Goal: Transaction & Acquisition: Obtain resource

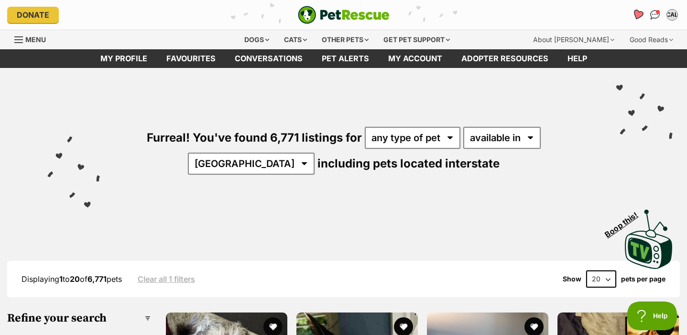
click at [641, 14] on icon "Favourites" at bounding box center [637, 14] width 11 height 11
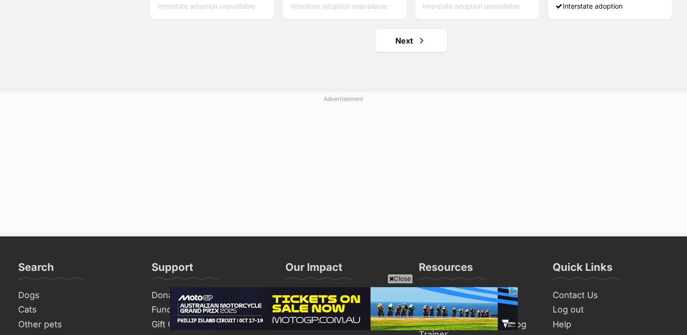
scroll to position [1103, 0]
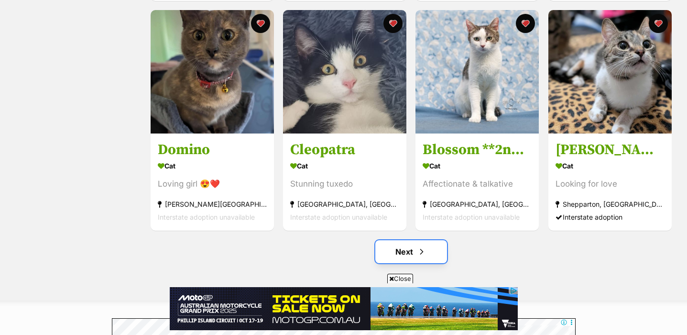
click at [410, 250] on link "Next" at bounding box center [411, 251] width 72 height 23
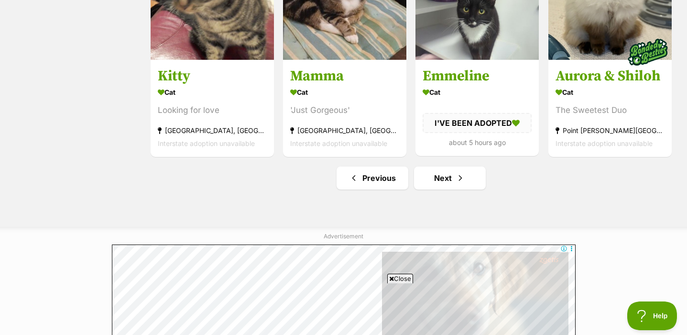
scroll to position [1175, 0]
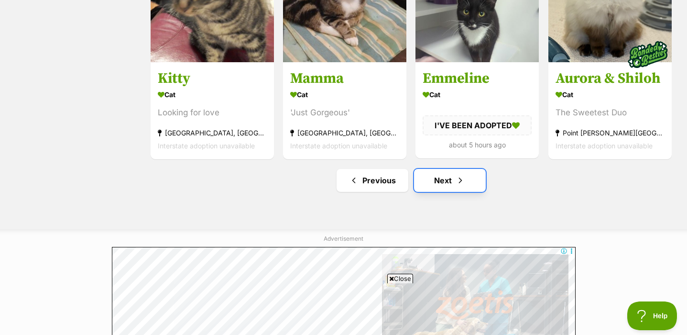
click at [469, 180] on link "Next" at bounding box center [450, 180] width 72 height 23
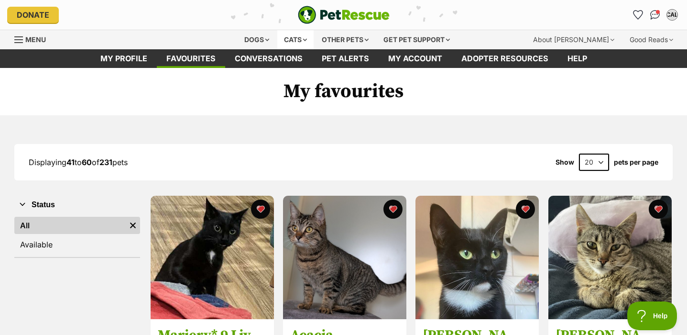
click at [305, 36] on div "Cats" at bounding box center [295, 39] width 36 height 19
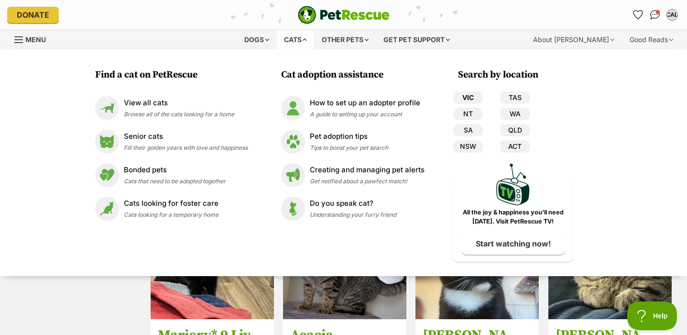
click at [476, 93] on link "VIC" at bounding box center [468, 97] width 30 height 12
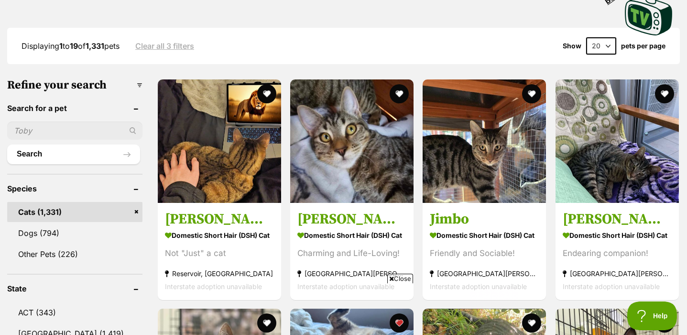
click at [67, 130] on input "text" at bounding box center [74, 130] width 135 height 18
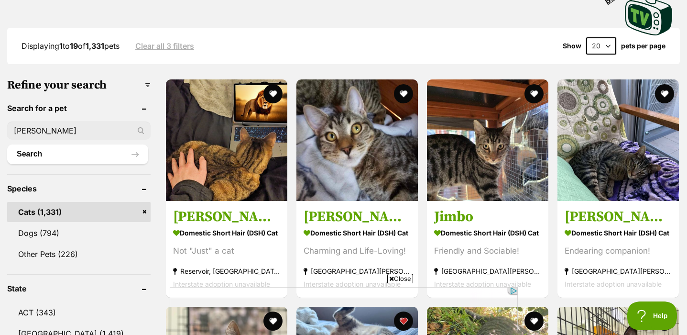
type input "sabrina"
click at [7, 144] on button "Search" at bounding box center [77, 153] width 141 height 19
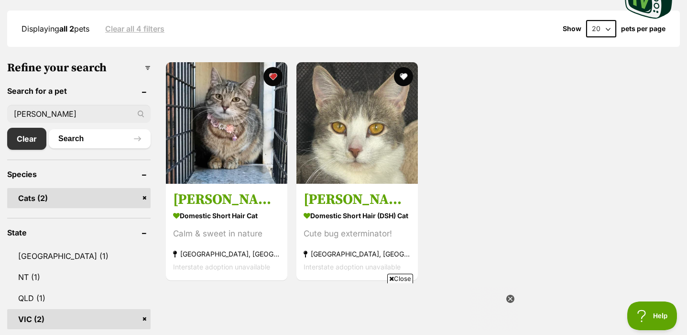
scroll to position [251, 0]
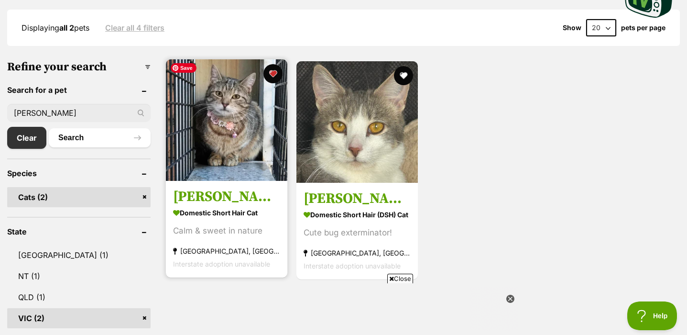
click at [207, 156] on img at bounding box center [226, 119] width 121 height 121
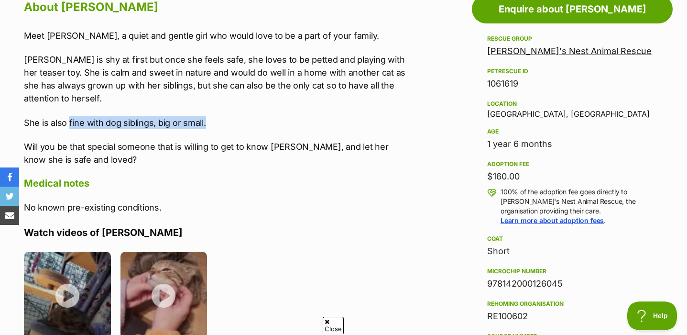
drag, startPoint x: 68, startPoint y: 122, endPoint x: 231, endPoint y: 125, distance: 163.1
click at [231, 125] on p "She is also fine with dog siblings, big or small." at bounding box center [216, 122] width 385 height 13
copy p "fine with dog siblings, big or small."
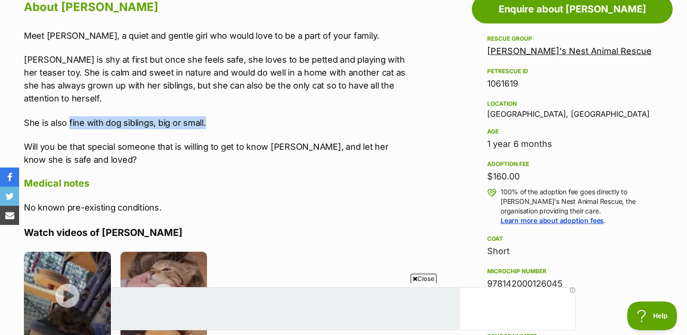
copy p "fine with dog siblings, big or small."
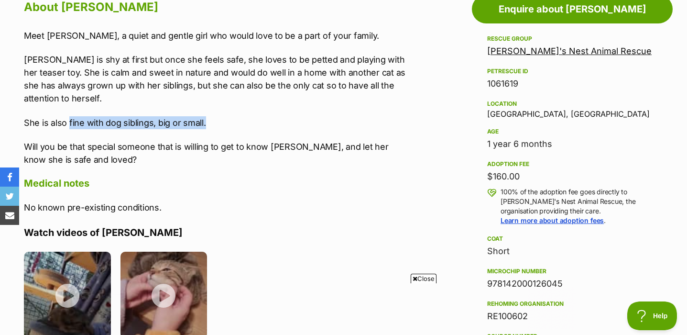
scroll to position [0, 143]
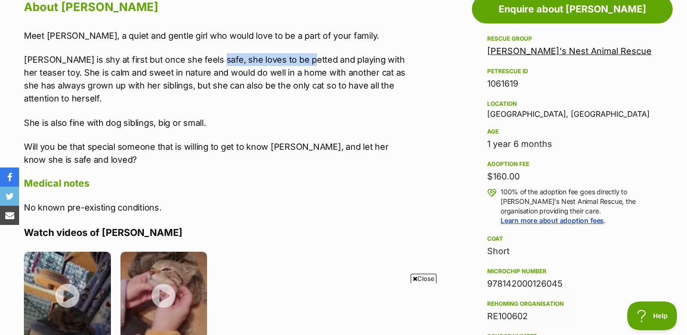
drag, startPoint x: 212, startPoint y: 60, endPoint x: 291, endPoint y: 65, distance: 79.1
click at [291, 65] on p "Sabrina is shy at first but once she feels safe, she loves to be petted and pla…" at bounding box center [216, 79] width 385 height 52
click at [366, 79] on p "Sabrina is shy at first but once she feels safe, she loves to be petted and pla…" at bounding box center [216, 79] width 385 height 52
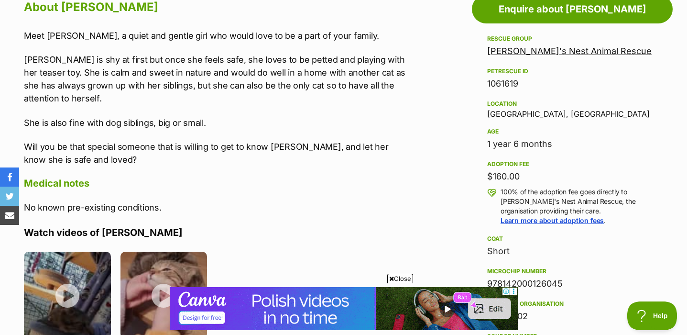
scroll to position [0, 0]
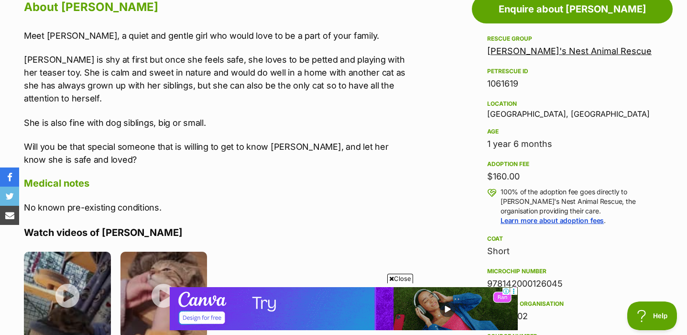
click at [144, 76] on p "Sabrina is shy at first but once she feels safe, she loves to be petted and pla…" at bounding box center [216, 79] width 385 height 52
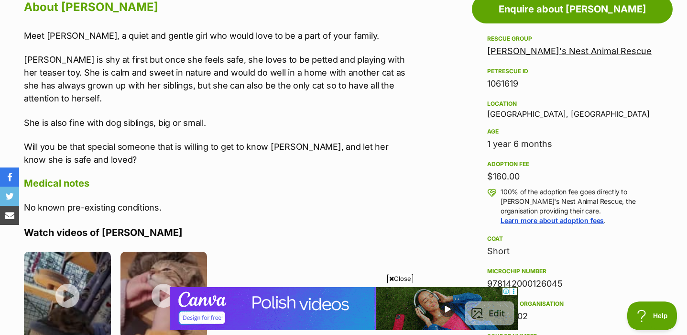
click at [187, 76] on p "Sabrina is shy at first but once she feels safe, she loves to be petted and pla…" at bounding box center [216, 79] width 385 height 52
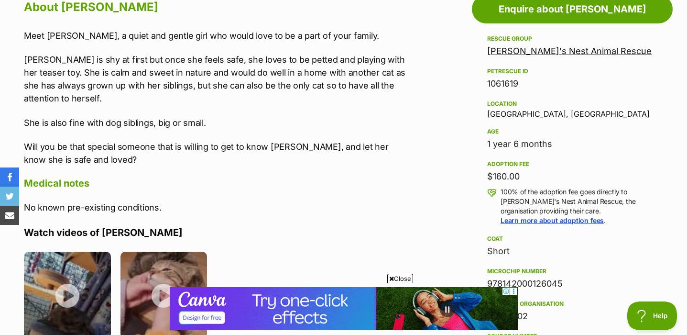
scroll to position [0, 143]
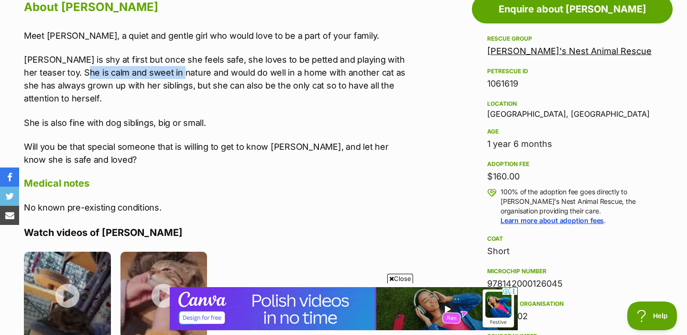
drag, startPoint x: 68, startPoint y: 73, endPoint x: 165, endPoint y: 75, distance: 97.1
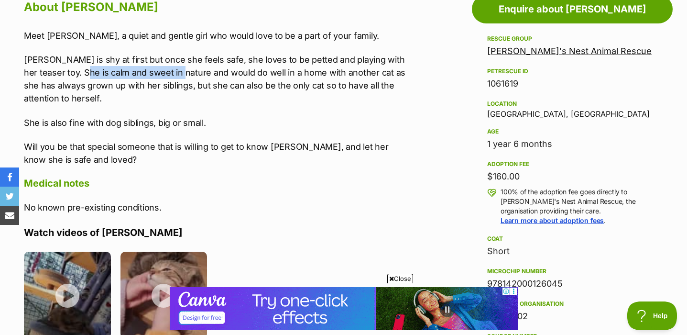
click at [165, 75] on p "Sabrina is shy at first but once she feels safe, she loves to be petted and pla…" at bounding box center [216, 79] width 385 height 52
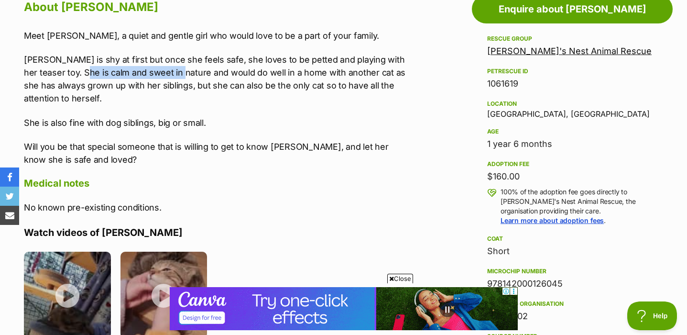
copy p "calm and sweet in nature"
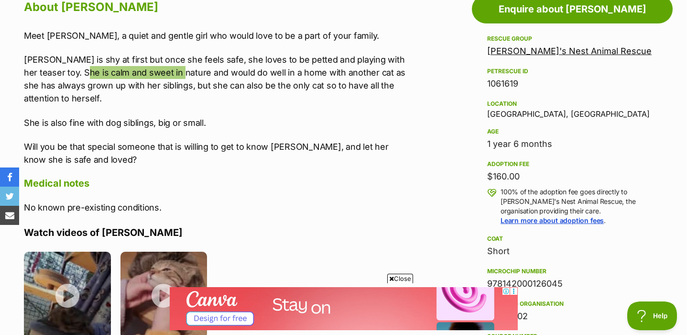
scroll to position [0, 0]
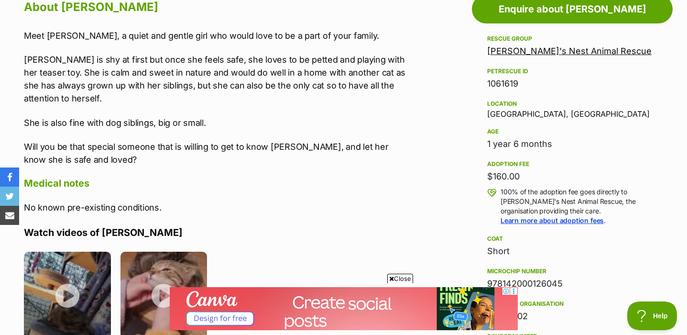
click at [160, 80] on p "Sabrina is shy at first but once she feels safe, she loves to be petted and pla…" at bounding box center [216, 79] width 385 height 52
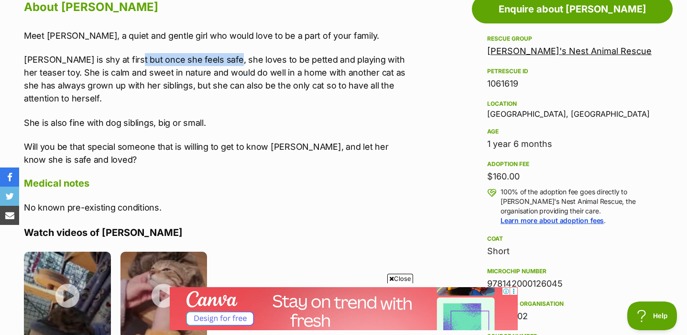
drag, startPoint x: 124, startPoint y: 61, endPoint x: 220, endPoint y: 65, distance: 96.2
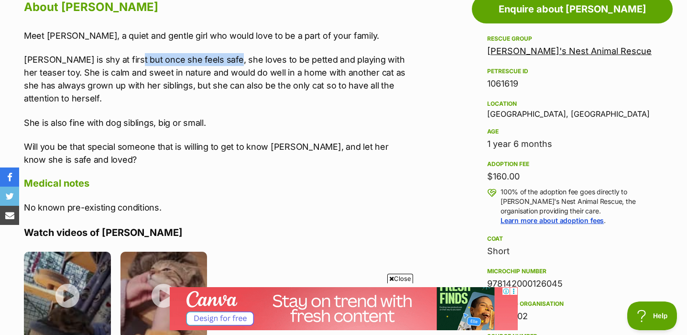
click at [220, 65] on p "Sabrina is shy at first but once she feels safe, she loves to be petted and pla…" at bounding box center [216, 79] width 385 height 52
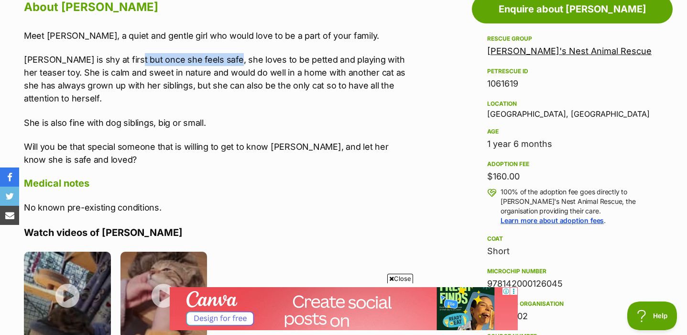
copy p "once she feels safe, she"
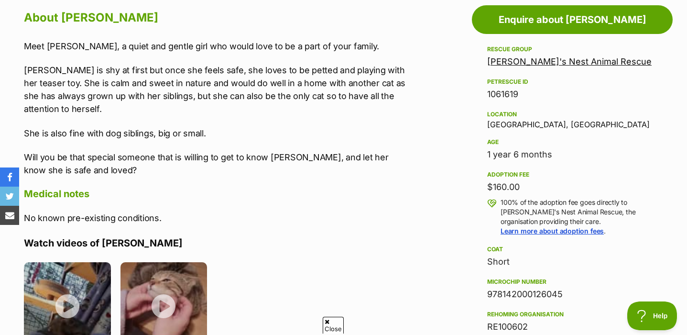
click at [165, 105] on p "Sabrina is shy at first but once she feels safe, she loves to be petted and pla…" at bounding box center [216, 90] width 385 height 52
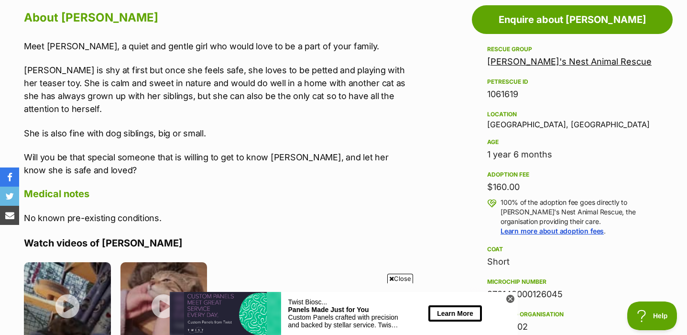
click at [202, 41] on p "Meet Sabrina, a quiet and gentle girl who would love to be a part of your famil…" at bounding box center [216, 46] width 385 height 13
click at [299, 41] on p "Meet Sabrina, a quiet and gentle girl who would love to be a part of your famil…" at bounding box center [216, 46] width 385 height 13
click at [68, 71] on p "Sabrina is shy at first but once she feels safe, she loves to be petted and pla…" at bounding box center [216, 90] width 385 height 52
drag, startPoint x: 65, startPoint y: 69, endPoint x: 110, endPoint y: 73, distance: 45.1
click at [110, 73] on p "Sabrina is shy at first but once she feels safe, she loves to be petted and pla…" at bounding box center [216, 90] width 385 height 52
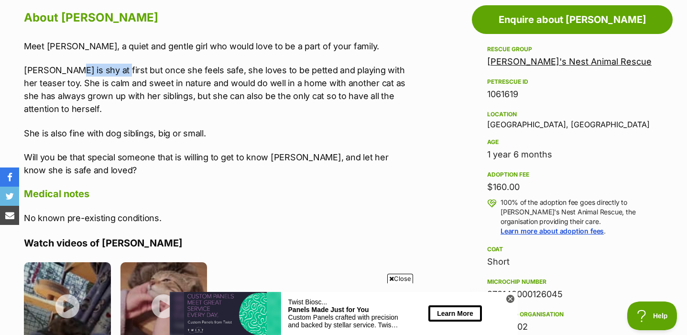
scroll to position [0, 143]
copy p "shy at first"
drag, startPoint x: 90, startPoint y: 46, endPoint x: 168, endPoint y: 49, distance: 78.0
click at [168, 49] on p "Meet Sabrina, a quiet and gentle girl who would love to be a part of your famil…" at bounding box center [216, 46] width 385 height 13
copy p "quiet and gentle girl"
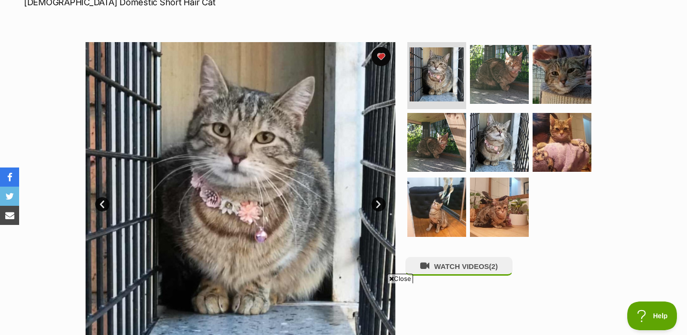
scroll to position [0, 0]
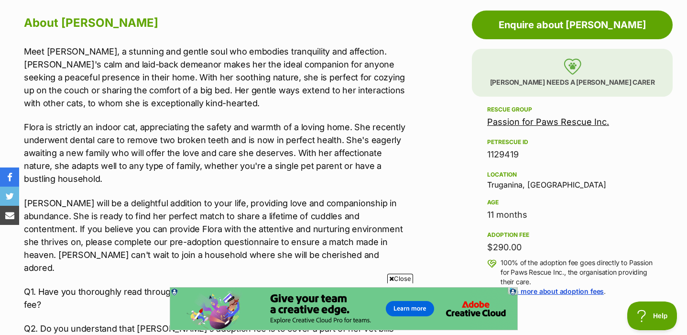
scroll to position [528, 0]
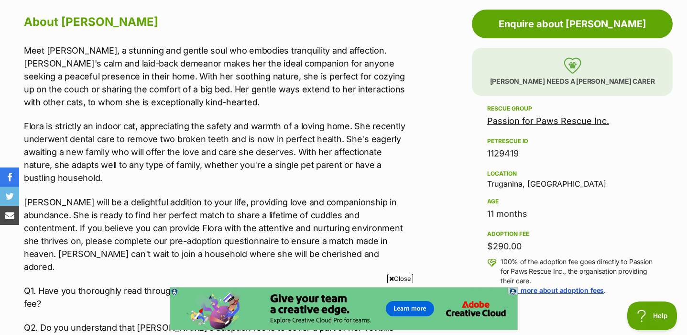
click at [262, 78] on p "Meet Flora, a stunning and gentle soul who embodies tranquility and affection. …" at bounding box center [216, 76] width 385 height 65
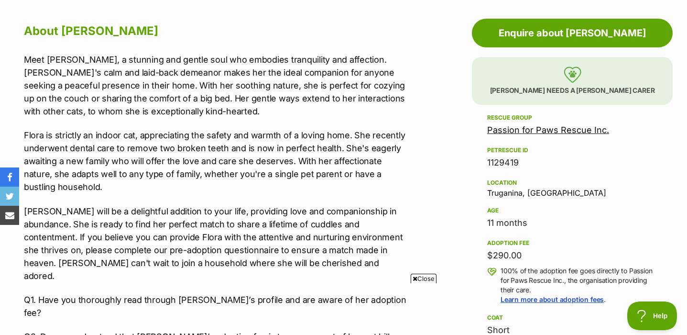
scroll to position [523, 0]
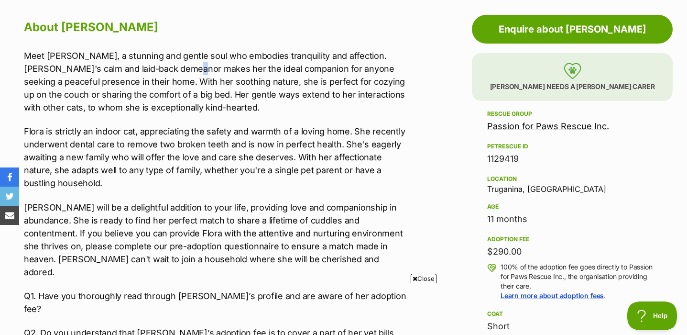
click at [151, 62] on p "Meet Flora, a stunning and gentle soul who embodies tranquility and affection. …" at bounding box center [216, 81] width 385 height 65
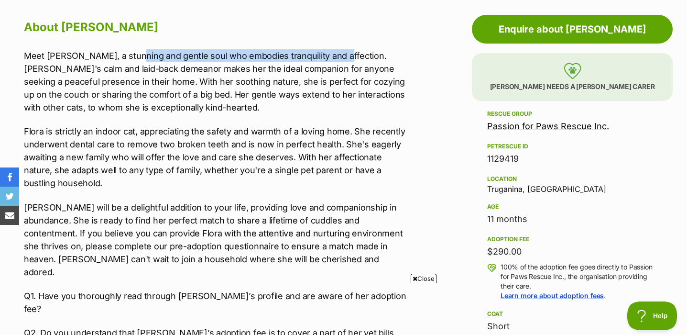
drag, startPoint x: 130, startPoint y: 55, endPoint x: 329, endPoint y: 59, distance: 199.5
click at [329, 59] on p "Meet Flora, a stunning and gentle soul who embodies tranquility and affection. …" at bounding box center [216, 81] width 385 height 65
copy p "gentle soul who embodies tranquility and affection"
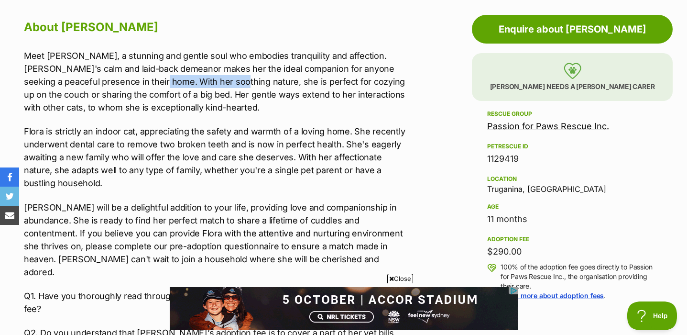
scroll to position [0, 0]
drag, startPoint x: 111, startPoint y: 83, endPoint x: 180, endPoint y: 88, distance: 69.0
click at [180, 88] on p "Meet Flora, a stunning and gentle soul who embodies tranquility and affection. …" at bounding box center [216, 81] width 385 height 65
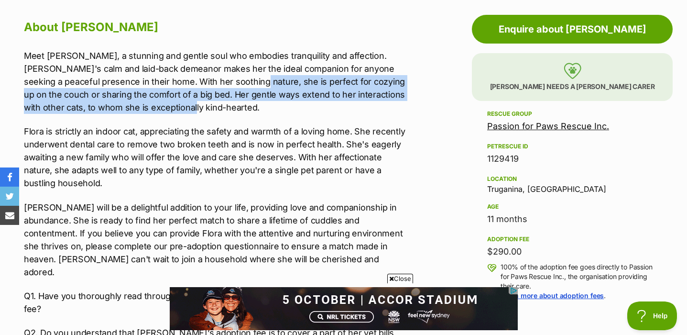
drag, startPoint x: 199, startPoint y: 80, endPoint x: 177, endPoint y: 100, distance: 29.4
click at [178, 101] on p "Meet Flora, a stunning and gentle soul who embodies tranquility and affection. …" at bounding box center [216, 81] width 385 height 65
click at [177, 100] on p "Meet Flora, a stunning and gentle soul who embodies tranquility and affection. …" at bounding box center [216, 81] width 385 height 65
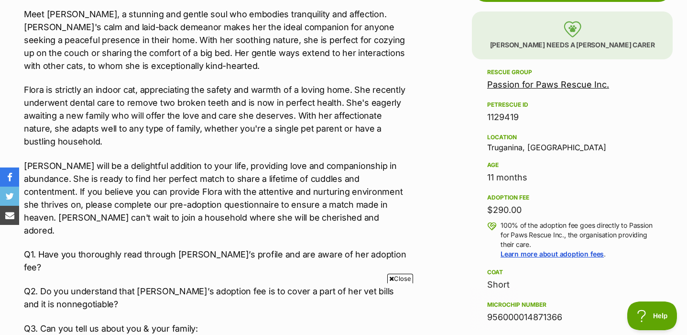
click at [311, 62] on p "Meet Flora, a stunning and gentle soul who embodies tranquility and affection. …" at bounding box center [216, 40] width 385 height 65
click at [204, 54] on p "Meet Flora, a stunning and gentle soul who embodies tranquility and affection. …" at bounding box center [216, 40] width 385 height 65
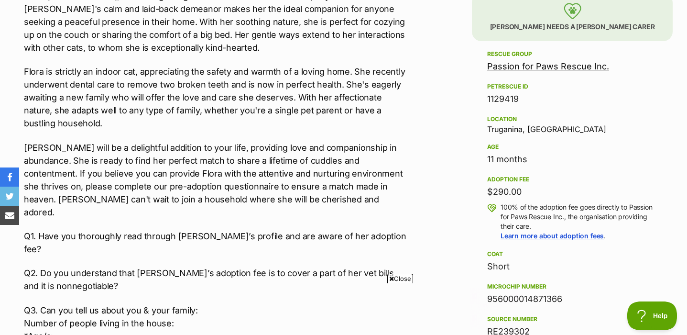
scroll to position [583, 0]
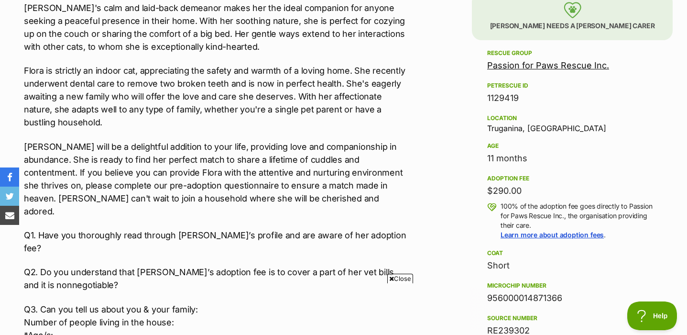
click at [370, 67] on p "Flora is strictly an indoor cat, appreciating the safety and warmth of a loving…" at bounding box center [216, 96] width 385 height 65
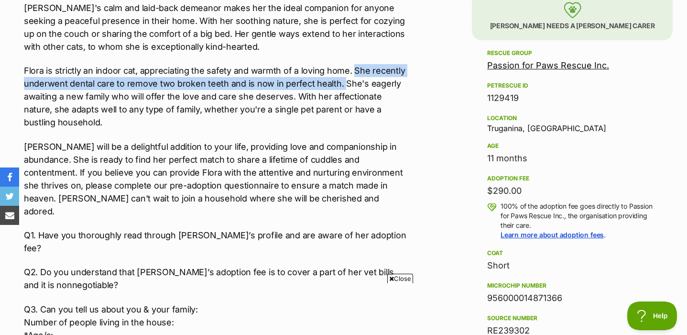
scroll to position [0, 0]
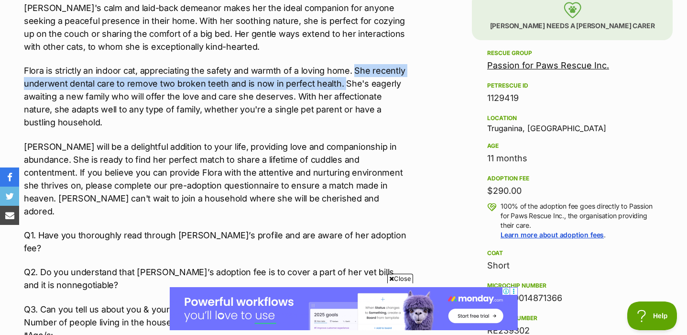
drag, startPoint x: 352, startPoint y: 70, endPoint x: 340, endPoint y: 86, distance: 20.8
click at [340, 86] on p "Flora is strictly an indoor cat, appreciating the safety and warmth of a loving…" at bounding box center [216, 96] width 385 height 65
copy p "She recently underwent dental care to remove two broken teeth and is now in per…"
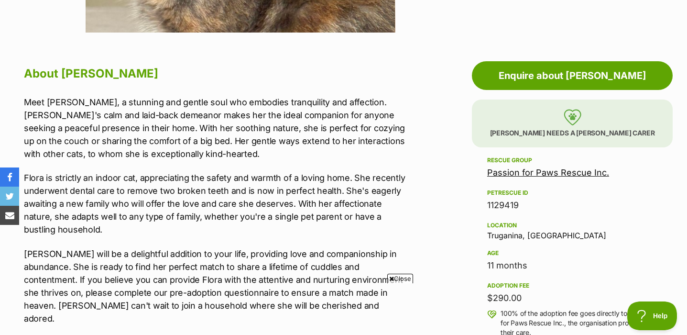
click at [387, 99] on p "Meet Flora, a stunning and gentle soul who embodies tranquility and affection. …" at bounding box center [216, 128] width 385 height 65
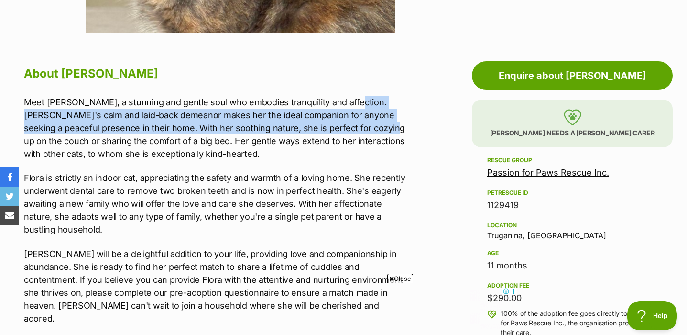
drag, startPoint x: 339, startPoint y: 101, endPoint x: 337, endPoint y: 132, distance: 31.1
click at [337, 132] on p "Meet Flora, a stunning and gentle soul who embodies tranquility and affection. …" at bounding box center [216, 128] width 385 height 65
click at [338, 110] on p "Meet Flora, a stunning and gentle soul who embodies tranquility and affection. …" at bounding box center [216, 128] width 385 height 65
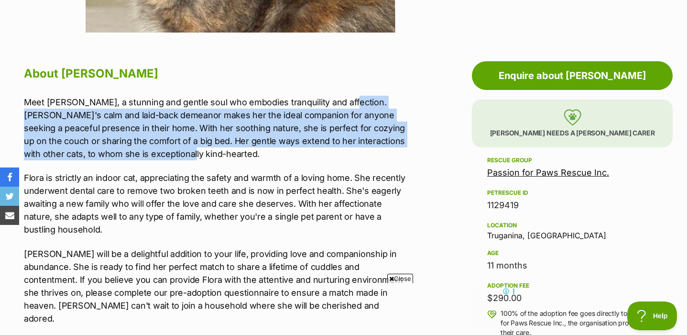
drag, startPoint x: 337, startPoint y: 102, endPoint x: 271, endPoint y: 152, distance: 82.0
click at [271, 152] on p "Meet Flora, a stunning and gentle soul who embodies tranquility and affection. …" at bounding box center [216, 128] width 385 height 65
copy p "Flora's calm and laid-back demeanor makes her the ideal companion for anyone se…"
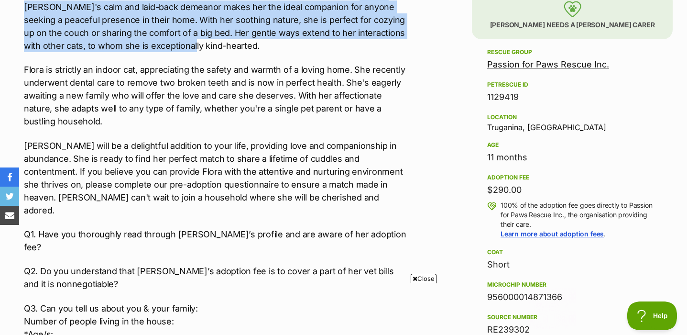
scroll to position [589, 0]
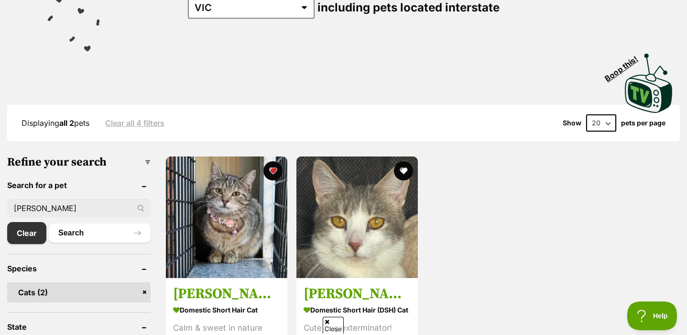
scroll to position [155, 0]
click at [105, 200] on input "[PERSON_NAME]" at bounding box center [78, 208] width 143 height 18
click at [105, 200] on input "sabrina" at bounding box center [78, 208] width 143 height 18
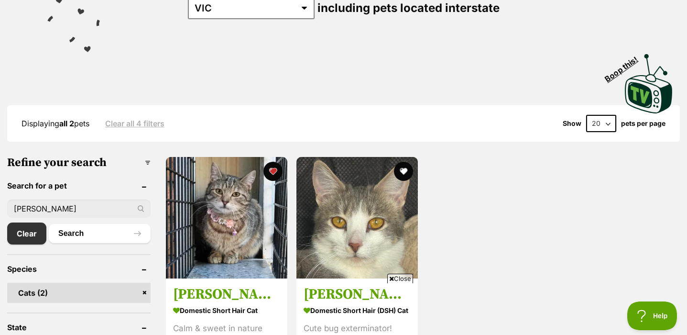
type input "emilia"
click at [49, 224] on button "Search" at bounding box center [100, 233] width 102 height 19
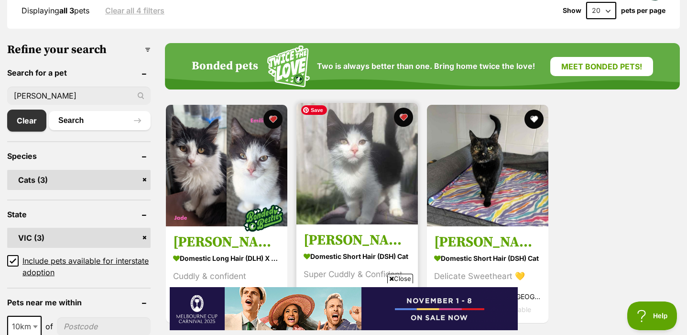
click at [333, 189] on img at bounding box center [356, 163] width 121 height 121
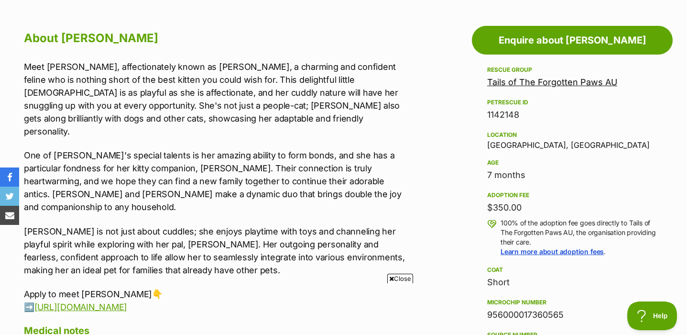
click at [114, 63] on p "Meet [PERSON_NAME], affectionately known as [PERSON_NAME], a charming and confi…" at bounding box center [216, 98] width 385 height 77
click at [106, 64] on p "Meet [PERSON_NAME], affectionately known as [PERSON_NAME], a charming and confi…" at bounding box center [216, 98] width 385 height 77
click at [166, 69] on p "Meet [PERSON_NAME], affectionately known as [PERSON_NAME], a charming and confi…" at bounding box center [216, 98] width 385 height 77
click at [237, 64] on p "Meet [PERSON_NAME], affectionately known as [PERSON_NAME], a charming and confi…" at bounding box center [216, 98] width 385 height 77
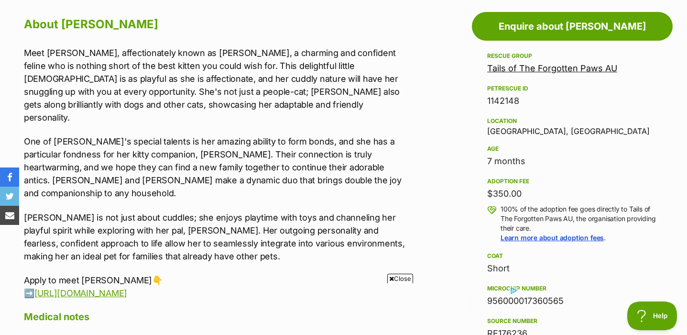
scroll to position [527, 0]
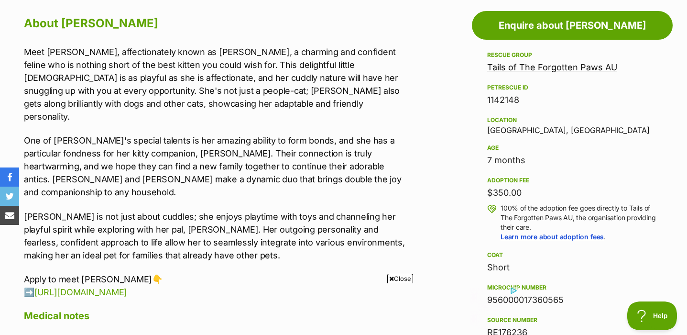
click at [364, 54] on p "Meet [PERSON_NAME], affectionately known as [PERSON_NAME], a charming and confi…" at bounding box center [216, 83] width 385 height 77
click at [145, 51] on p "Meet [PERSON_NAME], affectionately known as [PERSON_NAME], a charming and confi…" at bounding box center [216, 83] width 385 height 77
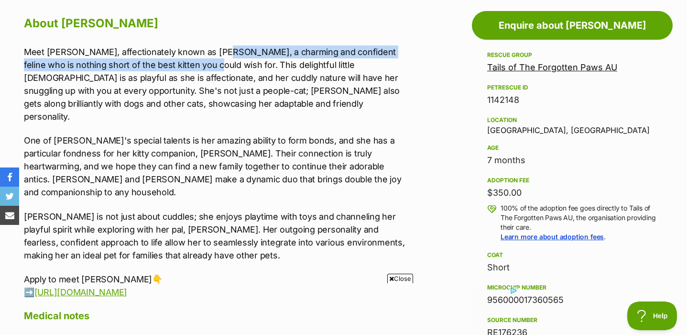
drag, startPoint x: 202, startPoint y: 53, endPoint x: 166, endPoint y: 61, distance: 37.2
click at [166, 61] on p "Meet [PERSON_NAME], affectionately known as [PERSON_NAME], a charming and confi…" at bounding box center [216, 83] width 385 height 77
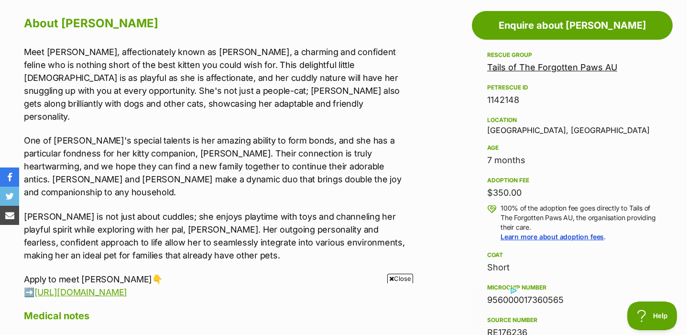
click at [261, 62] on p "Meet [PERSON_NAME], affectionately known as [PERSON_NAME], a charming and confi…" at bounding box center [216, 83] width 385 height 77
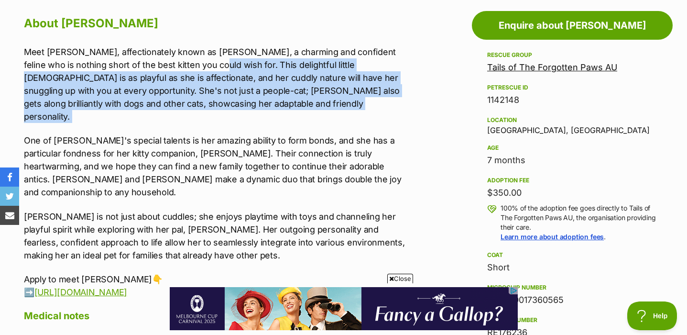
scroll to position [0, 0]
drag, startPoint x: 170, startPoint y: 65, endPoint x: 282, endPoint y: 115, distance: 122.4
click at [282, 115] on div "Meet [PERSON_NAME], affectionately known as [PERSON_NAME], a charming and confi…" at bounding box center [216, 171] width 385 height 253
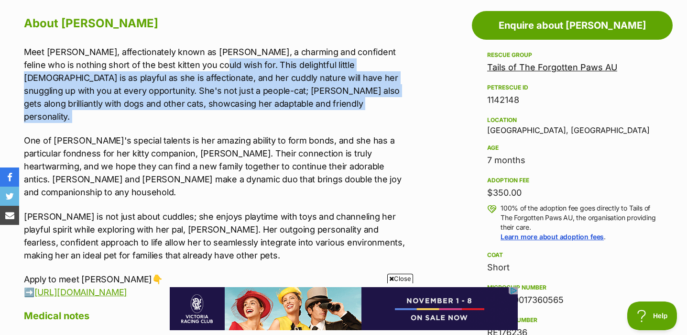
copy div "This delightful little [DEMOGRAPHIC_DATA] is as playful as she is affectionate,…"
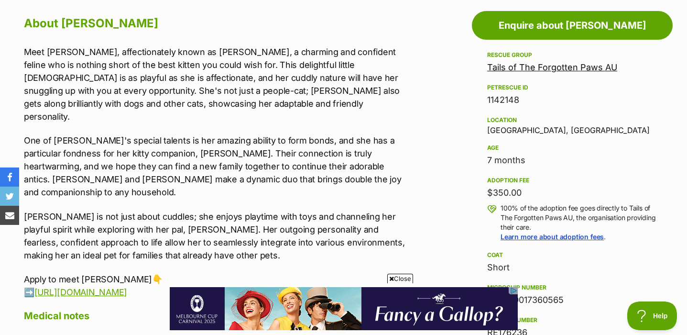
click at [334, 210] on p "[PERSON_NAME] is not just about cuddles; she enjoys playtime with toys and chan…" at bounding box center [216, 236] width 385 height 52
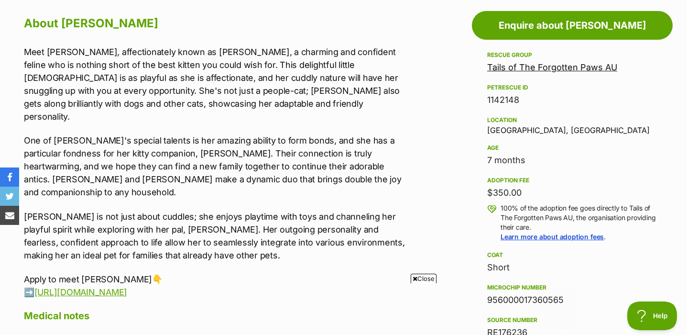
click at [225, 68] on p "Meet [PERSON_NAME], affectionately known as [PERSON_NAME], a charming and confi…" at bounding box center [216, 83] width 385 height 77
click at [258, 55] on p "Meet [PERSON_NAME], affectionately known as [PERSON_NAME], a charming and confi…" at bounding box center [216, 83] width 385 height 77
click at [291, 51] on p "Meet [PERSON_NAME], affectionately known as [PERSON_NAME], a charming and confi…" at bounding box center [216, 83] width 385 height 77
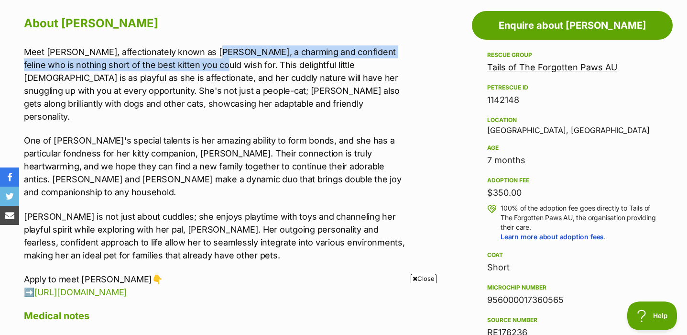
drag, startPoint x: 197, startPoint y: 52, endPoint x: 169, endPoint y: 63, distance: 30.3
click at [169, 63] on p "Meet [PERSON_NAME], affectionately known as [PERSON_NAME], a charming and confi…" at bounding box center [216, 83] width 385 height 77
copy p "a charming and confident feline who is nothing short of the best kitten you cou…"
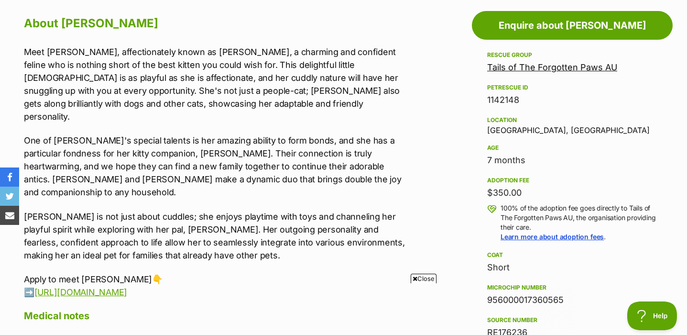
click at [267, 140] on p "One of [PERSON_NAME]'s special talents is her amazing ability to form bonds, an…" at bounding box center [216, 166] width 385 height 65
click at [311, 137] on p "One of [PERSON_NAME]'s special talents is her amazing ability to form bonds, an…" at bounding box center [216, 166] width 385 height 65
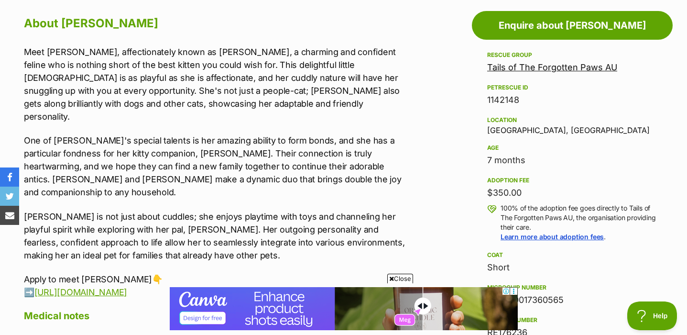
click at [380, 169] on p "One of [PERSON_NAME]'s special talents is her amazing ability to form bonds, an…" at bounding box center [216, 166] width 385 height 65
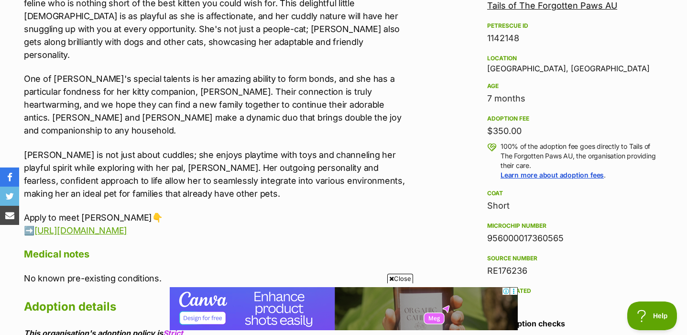
scroll to position [589, 0]
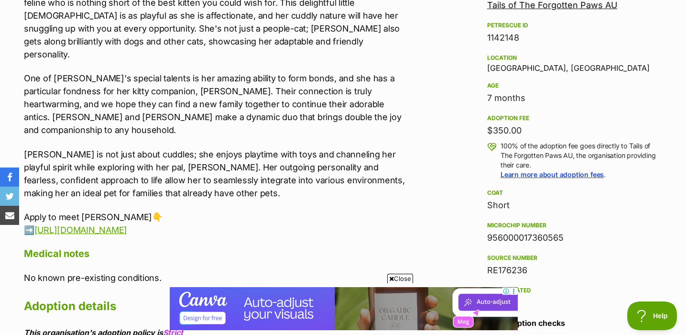
click at [118, 148] on p "[PERSON_NAME] is not just about cuddles; she enjoys playtime with toys and chan…" at bounding box center [216, 174] width 385 height 52
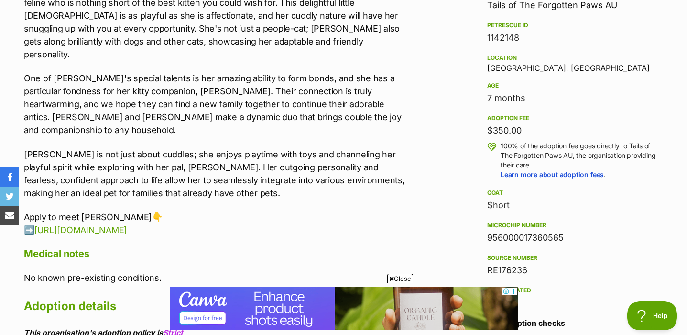
click at [188, 148] on p "[PERSON_NAME] is not just about cuddles; she enjoys playtime with toys and chan…" at bounding box center [216, 174] width 385 height 52
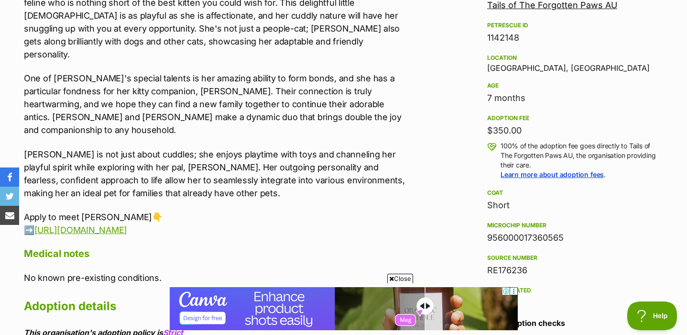
click at [227, 148] on p "[PERSON_NAME] is not just about cuddles; she enjoys playtime with toys and chan…" at bounding box center [216, 174] width 385 height 52
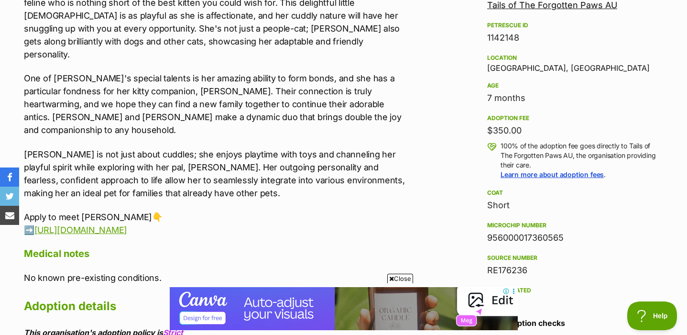
click at [172, 148] on p "[PERSON_NAME] is not just about cuddles; she enjoys playtime with toys and chan…" at bounding box center [216, 174] width 385 height 52
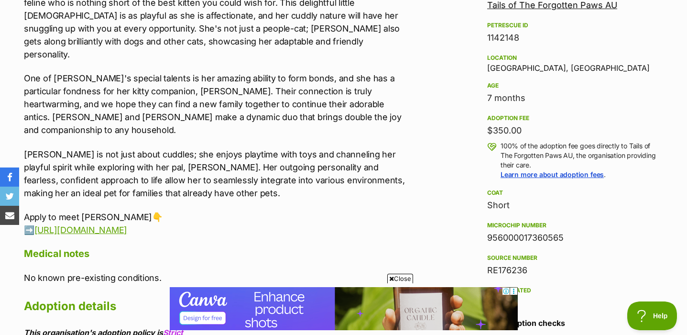
click at [139, 148] on p "[PERSON_NAME] is not just about cuddles; she enjoys playtime with toys and chan…" at bounding box center [216, 174] width 385 height 52
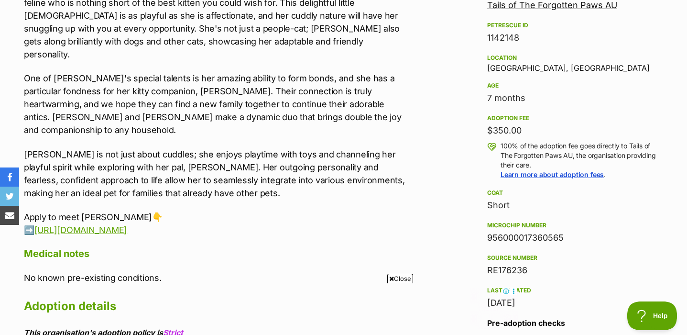
scroll to position [0, 0]
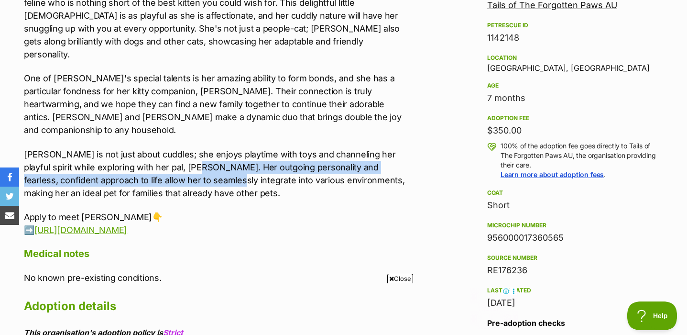
drag, startPoint x: 180, startPoint y: 144, endPoint x: 176, endPoint y: 154, distance: 10.7
click at [176, 154] on p "[PERSON_NAME] is not just about cuddles; she enjoys playtime with toys and chan…" at bounding box center [216, 174] width 385 height 52
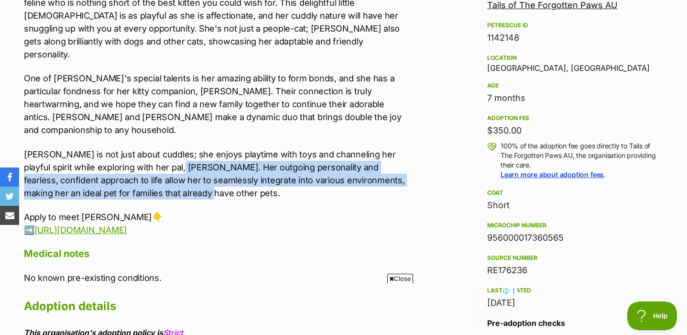
drag, startPoint x: 162, startPoint y: 140, endPoint x: 205, endPoint y: 165, distance: 50.2
click at [205, 165] on p "[PERSON_NAME] is not just about cuddles; she enjoys playtime with toys and chan…" at bounding box center [216, 174] width 385 height 52
copy p "Her outgoing personality and fearless, confident approach to life allow her to …"
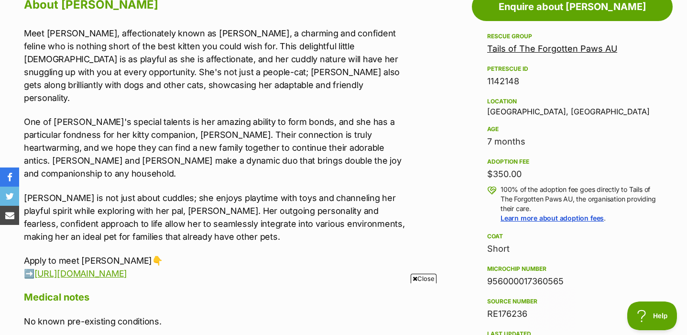
click at [325, 148] on p "One of [PERSON_NAME]'s special talents is her amazing ability to form bonds, an…" at bounding box center [216, 147] width 385 height 65
drag, startPoint x: 165, startPoint y: 107, endPoint x: 283, endPoint y: 108, distance: 117.6
click at [283, 115] on p "One of [PERSON_NAME]'s special talents is her amazing ability to form bonds, an…" at bounding box center [216, 147] width 385 height 65
copy p "amazing ability to form bonds"
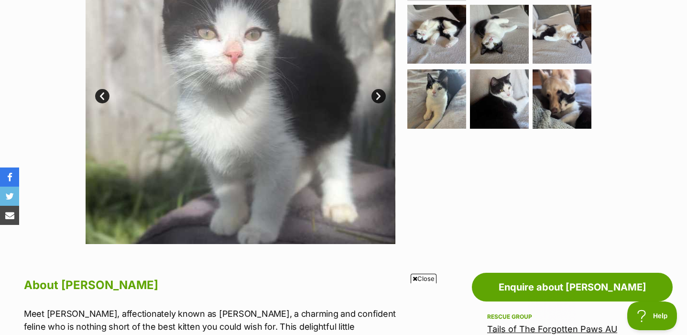
scroll to position [257, 0]
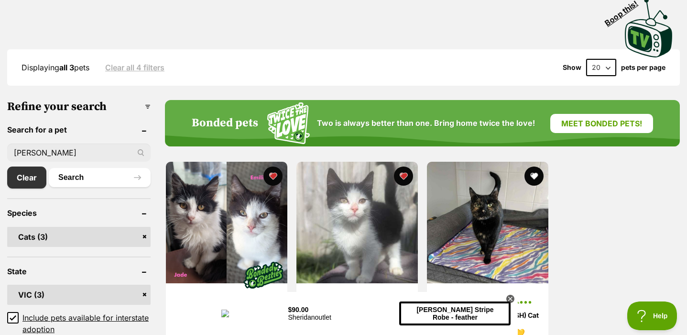
click at [85, 156] on input "emilia" at bounding box center [78, 152] width 143 height 18
paste input "Mailese"
type input "Mailese"
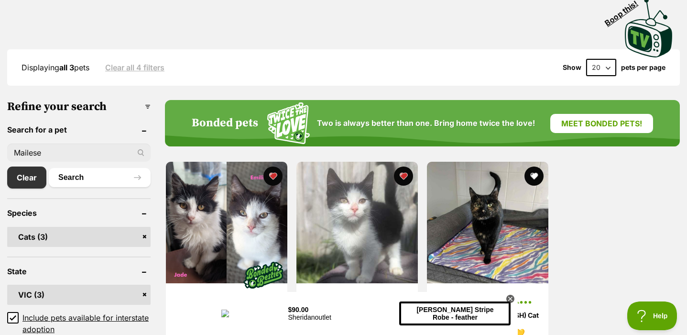
click at [49, 168] on button "Search" at bounding box center [100, 177] width 102 height 19
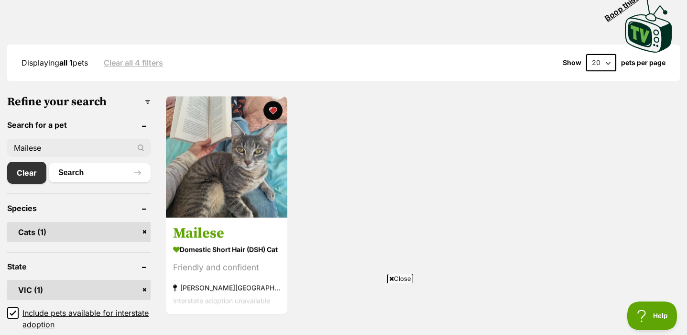
click at [72, 143] on input "Mailese" at bounding box center [78, 148] width 143 height 18
paste input "Banjo"
type input "Banjo"
click at [49, 163] on button "Search" at bounding box center [100, 172] width 102 height 19
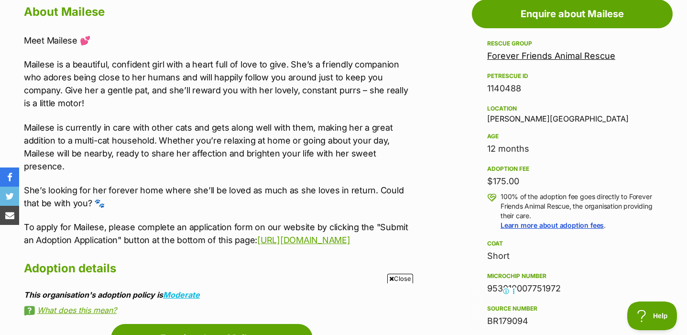
scroll to position [538, 0]
click at [195, 68] on p "Mailese is a beautiful, confident girl with a heart full of love to give. She’s…" at bounding box center [216, 83] width 385 height 52
click at [253, 67] on p "Mailese is a beautiful, confident girl with a heart full of love to give. She’s…" at bounding box center [216, 83] width 385 height 52
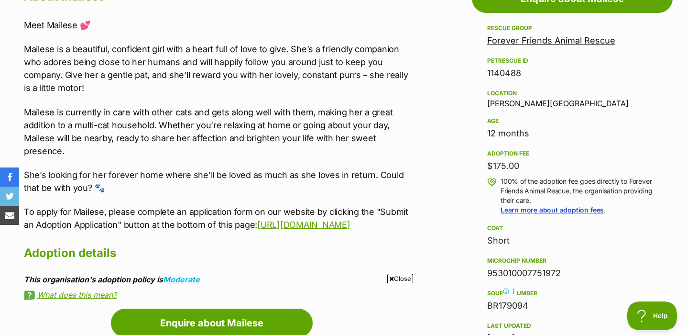
scroll to position [554, 0]
click at [324, 96] on div "Meet Mailese 💕 Mailese is a beautiful, confident girl with a heart full of love…" at bounding box center [216, 124] width 385 height 213
click at [406, 80] on p "Mailese is a beautiful, confident girl with a heart full of love to give. She’s…" at bounding box center [216, 68] width 385 height 52
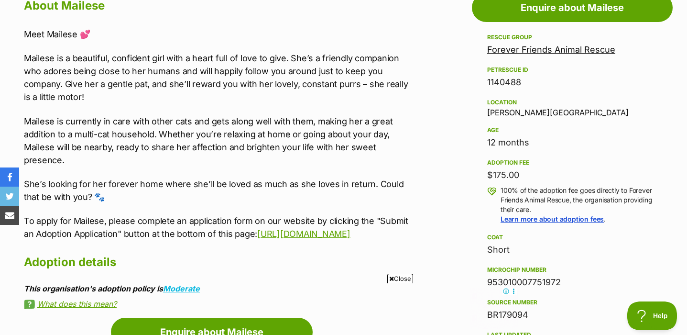
click at [180, 66] on p "Mailese is a beautiful, confident girl with a heart full of love to give. She’s…" at bounding box center [216, 78] width 385 height 52
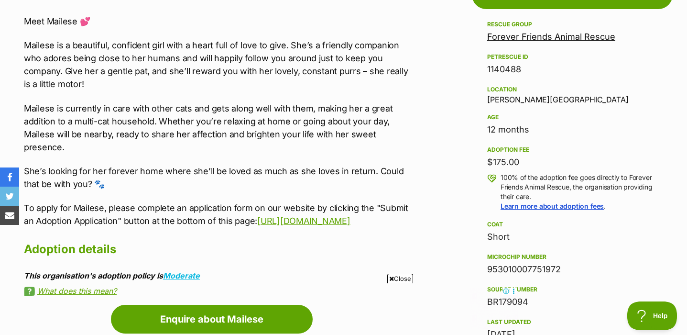
scroll to position [558, 0]
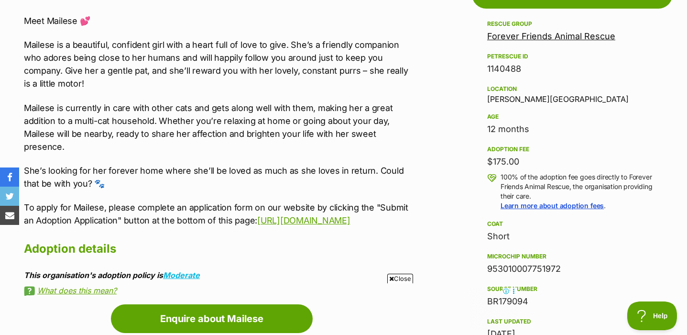
click at [134, 50] on p "Mailese is a beautiful, confident girl with a heart full of love to give. She’s…" at bounding box center [216, 64] width 385 height 52
click at [313, 136] on p "Mailese is currently in care with other cats and gets along well with them, mak…" at bounding box center [216, 127] width 385 height 52
click at [125, 153] on div "Meet Mailese 💕 Mailese is a beautiful, confident girl with a heart full of love…" at bounding box center [216, 120] width 385 height 213
click at [284, 179] on p "She’s looking for her forever home where she’ll be loved as much as she loves i…" at bounding box center [216, 177] width 385 height 26
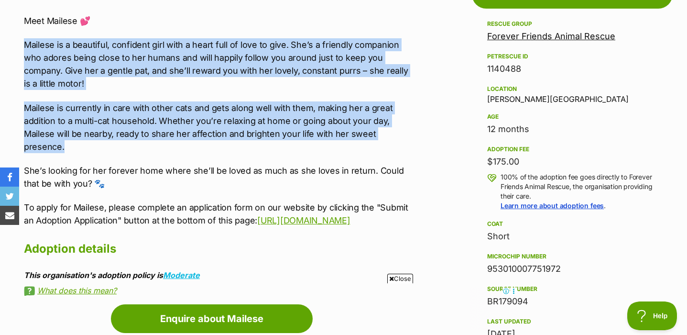
drag, startPoint x: 39, startPoint y: 49, endPoint x: 104, endPoint y: 152, distance: 121.9
click at [104, 152] on div "Meet Mailese 💕 Mailese is a beautiful, confident girl with a heart full of love…" at bounding box center [216, 120] width 385 height 213
copy div "Mailese is a beautiful, confident girl with a heart full of love to give. She’s…"
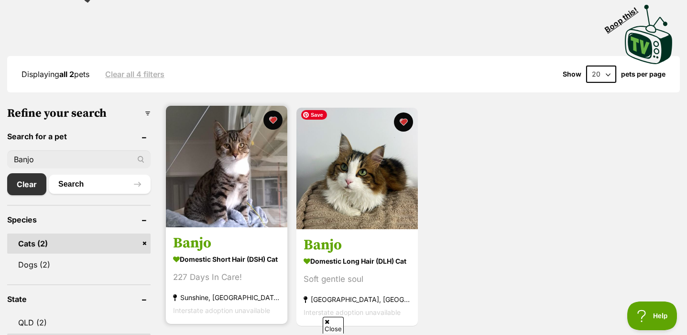
scroll to position [215, 0]
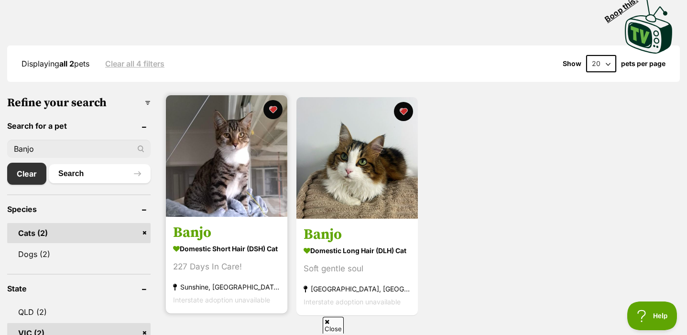
click at [187, 205] on img at bounding box center [226, 155] width 121 height 121
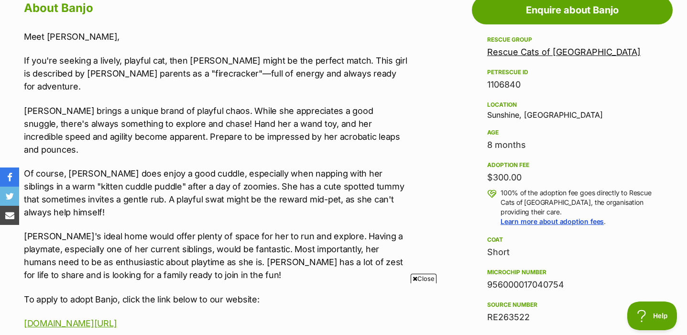
scroll to position [564, 0]
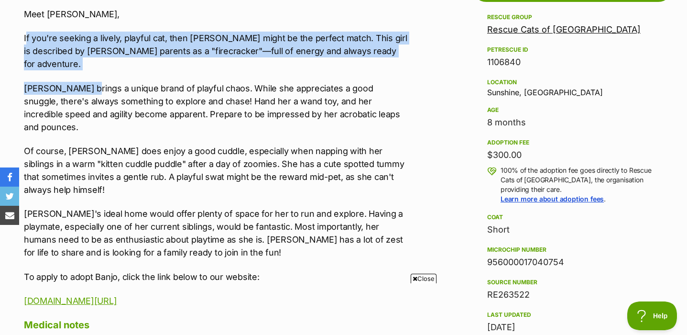
drag, startPoint x: 25, startPoint y: 34, endPoint x: 84, endPoint y: 75, distance: 70.8
click at [84, 75] on div "Meet Banjo, If you're seeking a lively, playful cat, then Banjo might be the pe…" at bounding box center [216, 157] width 385 height 299
click at [84, 82] on p "Banjo brings a unique brand of playful chaos. While she appreciates a good snug…" at bounding box center [216, 108] width 385 height 52
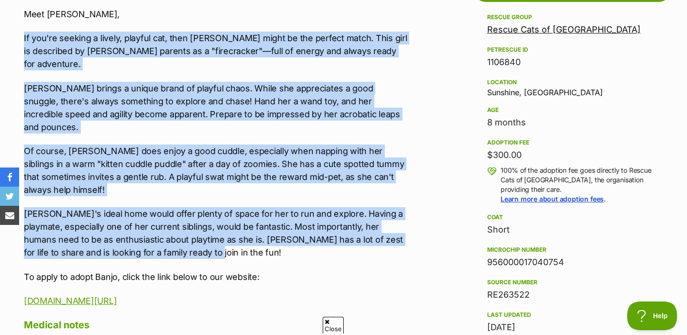
drag, startPoint x: 19, startPoint y: 34, endPoint x: 180, endPoint y: 212, distance: 240.4
click at [180, 211] on div "About Banjo Meet Banjo, If you're seeking a lively, playful cat, then Banjo mig…" at bounding box center [211, 273] width 395 height 597
copy div "If you're seeking a lively, playful cat, then Banjo might be the perfect match.…"
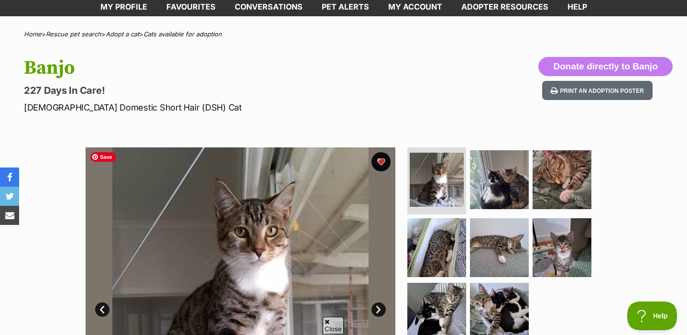
scroll to position [84, 0]
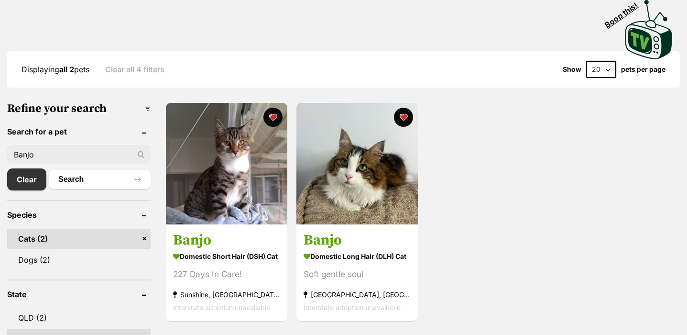
click at [77, 152] on input "Banjo" at bounding box center [78, 154] width 143 height 18
paste input "[PERSON_NAME]"
type input "Arianna"
click at [49, 170] on button "Search" at bounding box center [100, 179] width 102 height 19
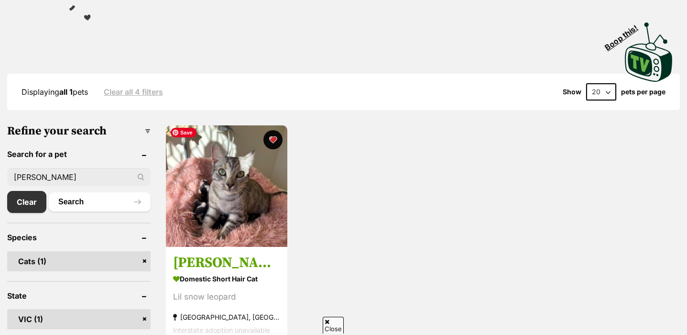
click at [249, 239] on img at bounding box center [226, 185] width 121 height 121
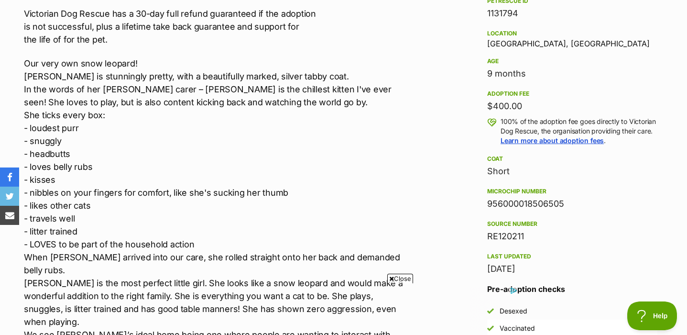
click at [152, 105] on p "Our very own snow leopard! [PERSON_NAME] is stunningly pretty, with a beautiful…" at bounding box center [216, 231] width 385 height 349
click at [209, 88] on p "Our very own snow leopard! Arianna is stunningly pretty, with a beautifully mar…" at bounding box center [216, 231] width 385 height 349
click at [176, 83] on p "Our very own snow leopard! Arianna is stunningly pretty, with a beautifully mar…" at bounding box center [216, 231] width 385 height 349
click at [269, 106] on p "Our very own snow leopard! Arianna is stunningly pretty, with a beautifully mar…" at bounding box center [216, 231] width 385 height 349
click at [284, 118] on p "Our very own snow leopard! Arianna is stunningly pretty, with a beautifully mar…" at bounding box center [216, 231] width 385 height 349
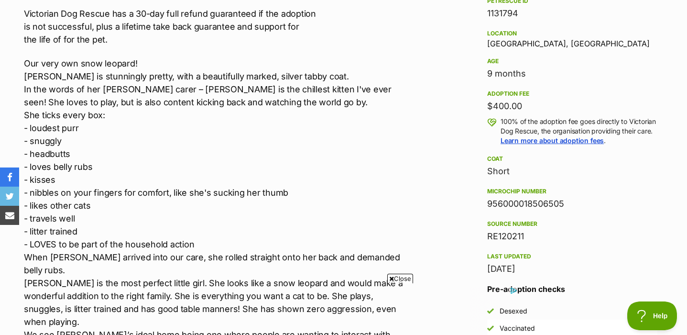
click at [285, 78] on p "Our very own snow leopard! Arianna is stunningly pretty, with a beautifully mar…" at bounding box center [216, 231] width 385 height 349
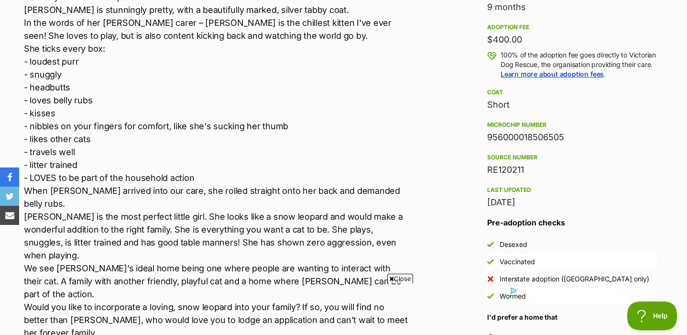
scroll to position [681, 0]
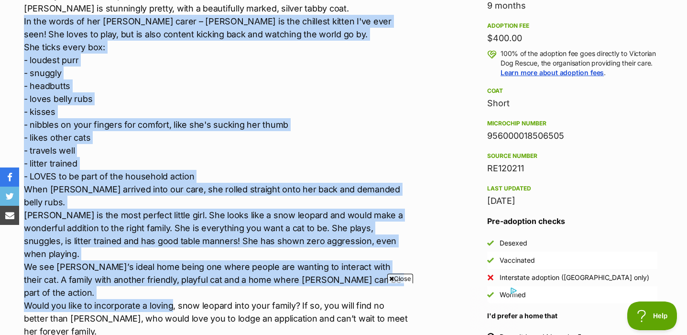
drag, startPoint x: 21, startPoint y: 22, endPoint x: 172, endPoint y: 267, distance: 288.1
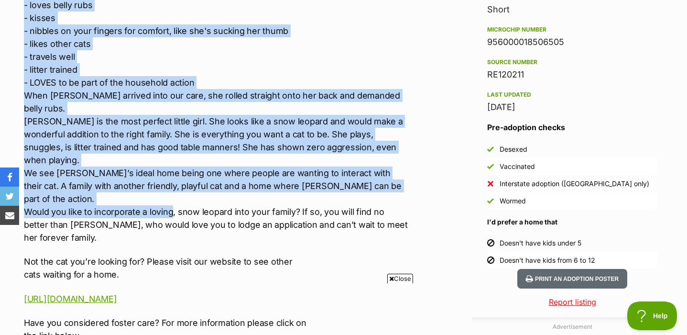
scroll to position [0, 0]
copy p "In the words of her foster carer – Arianna is the chillest kitten I've ever see…"
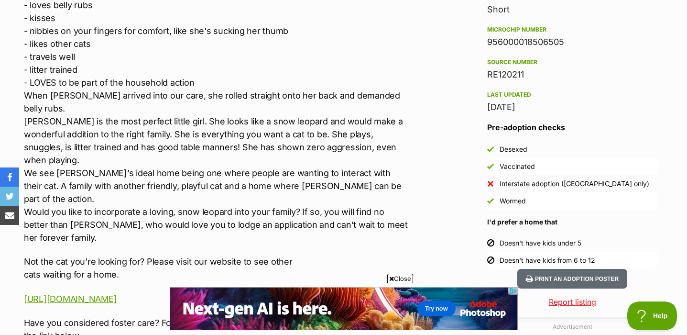
click at [347, 171] on p "Our very own snow leopard! Arianna is stunningly pretty, with a beautifully mar…" at bounding box center [216, 69] width 385 height 349
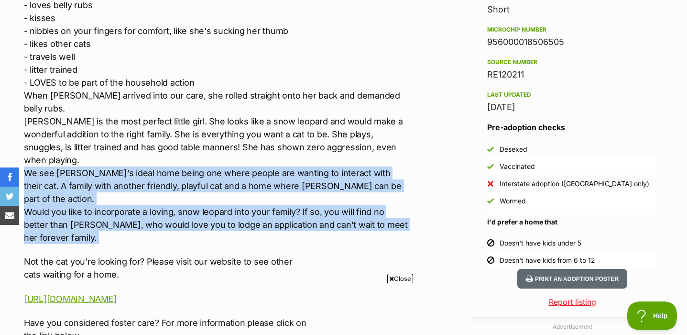
drag, startPoint x: 23, startPoint y: 145, endPoint x: 78, endPoint y: 209, distance: 84.8
copy div "We see Arianna’s ideal home being one where people are wanting to interact with…"
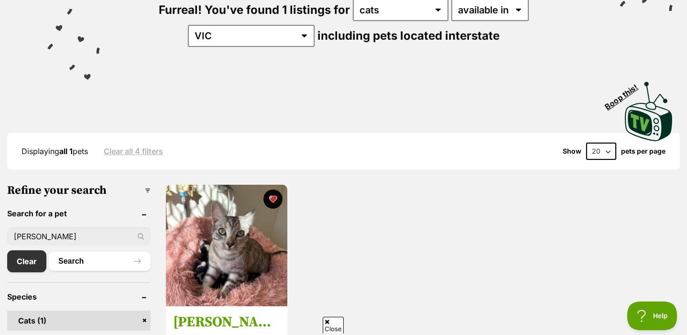
scroll to position [127, 0]
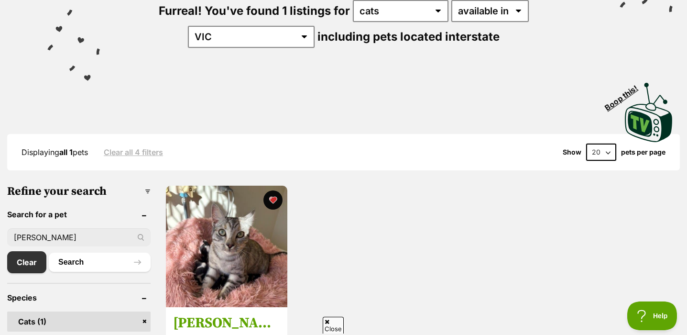
click at [67, 231] on input "[PERSON_NAME]" at bounding box center [78, 237] width 143 height 18
click at [23, 232] on input "[PERSON_NAME]" at bounding box center [78, 237] width 143 height 18
click at [23, 233] on input "[PERSON_NAME]" at bounding box center [78, 237] width 143 height 18
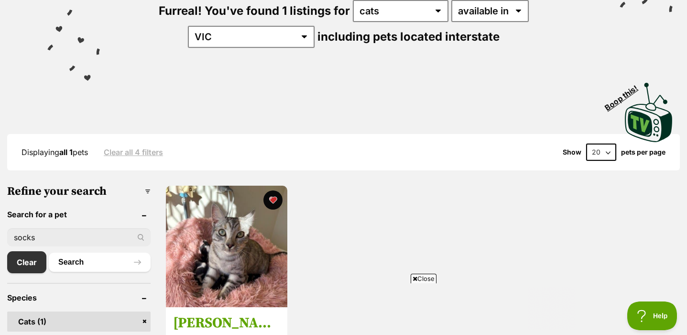
type input "socks"
click at [49, 253] on button "Search" at bounding box center [100, 262] width 102 height 19
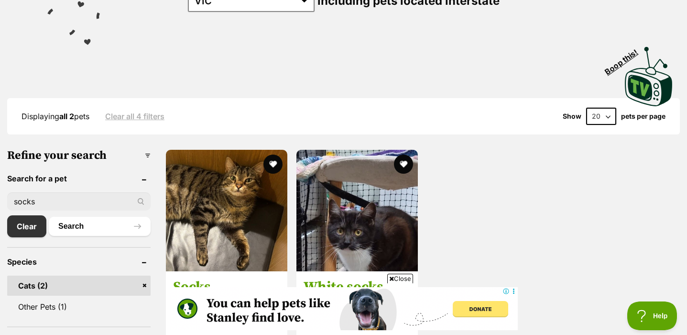
click at [89, 199] on input "socks" at bounding box center [78, 201] width 143 height 18
click at [85, 198] on input "socks" at bounding box center [78, 201] width 143 height 18
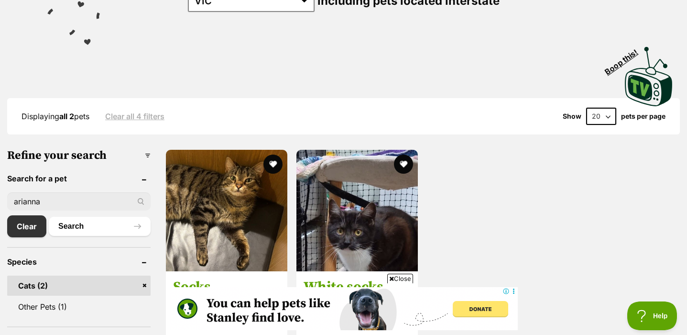
type input "arianna"
click at [49, 217] on button "Search" at bounding box center [100, 226] width 102 height 19
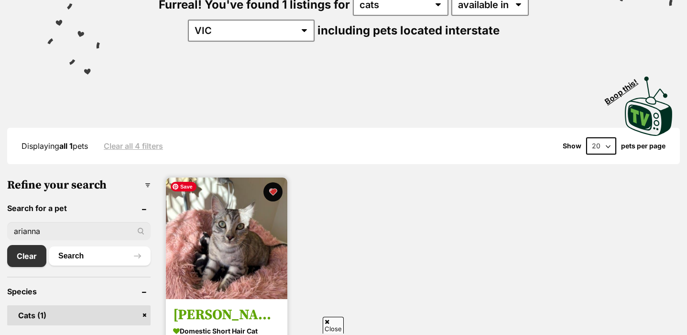
scroll to position [133, 0]
click at [232, 233] on img at bounding box center [226, 237] width 121 height 121
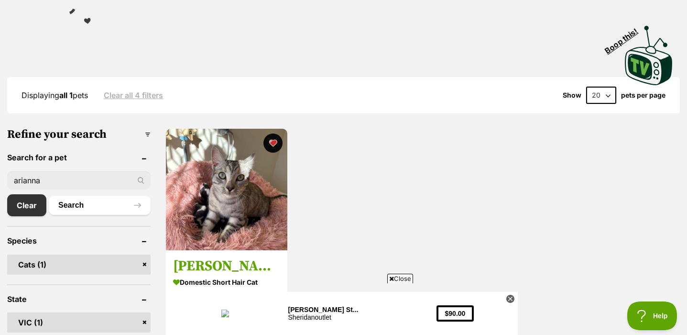
click at [89, 171] on input "arianna" at bounding box center [78, 180] width 143 height 18
paste input "[PERSON_NAME]"
type input "[PERSON_NAME]"
click at [49, 196] on button "Search" at bounding box center [100, 205] width 102 height 19
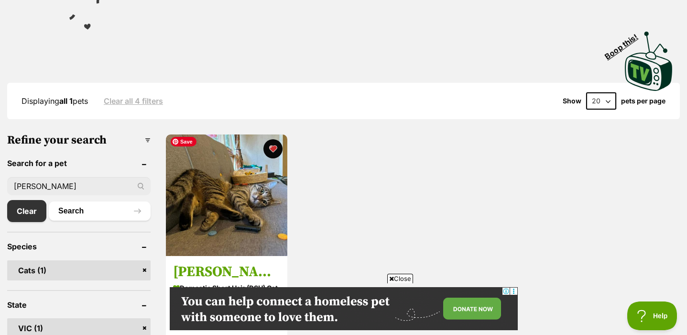
scroll to position [177, 0]
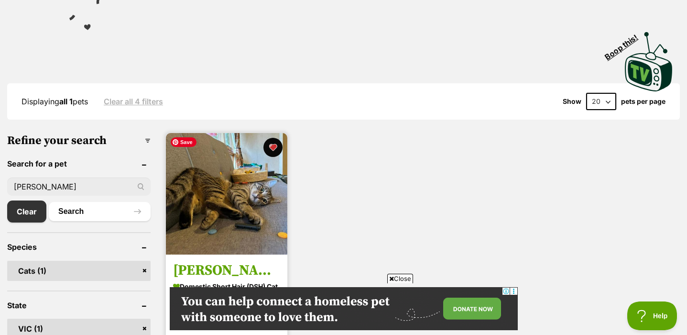
click at [225, 215] on img at bounding box center [226, 193] width 121 height 121
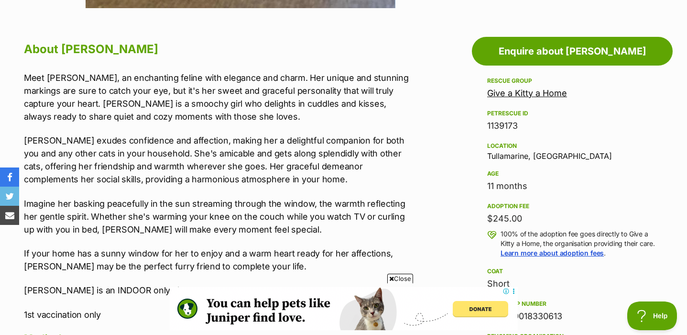
scroll to position [509, 0]
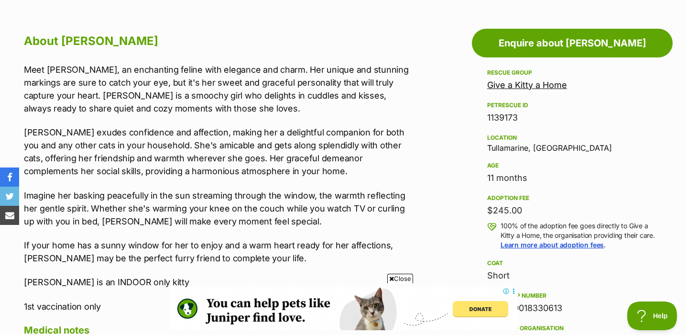
click at [299, 94] on p "Meet Mavis, an enchanting feline with elegance and charm. Her unique and stunni…" at bounding box center [216, 89] width 385 height 52
click at [351, 68] on p "Meet Mavis, an enchanting feline with elegance and charm. Her unique and stunni…" at bounding box center [216, 89] width 385 height 52
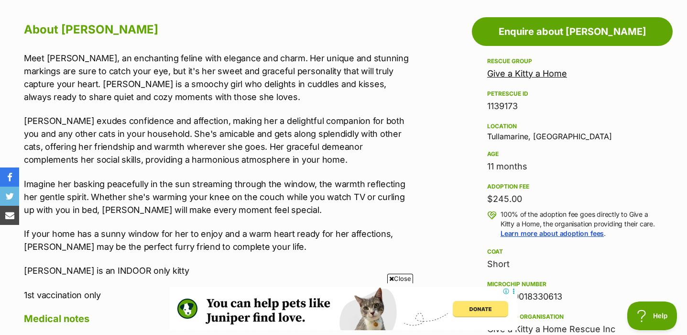
scroll to position [523, 0]
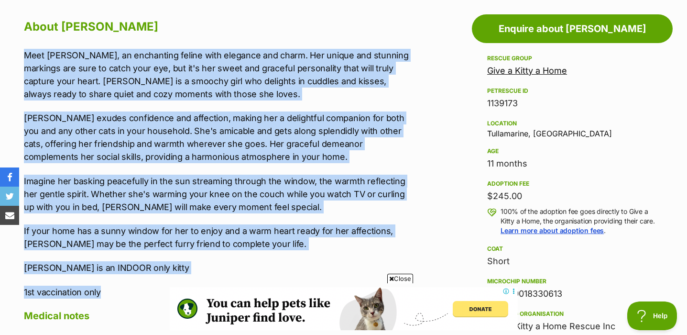
drag, startPoint x: 24, startPoint y: 54, endPoint x: 121, endPoint y: 295, distance: 259.4
click at [121, 295] on div "Meet Mavis, an enchanting feline with elegance and charm. Her unique and stunni…" at bounding box center [216, 174] width 385 height 250
copy div "Meet Mavis, an enchanting feline with elegance and charm. Her unique and stunni…"
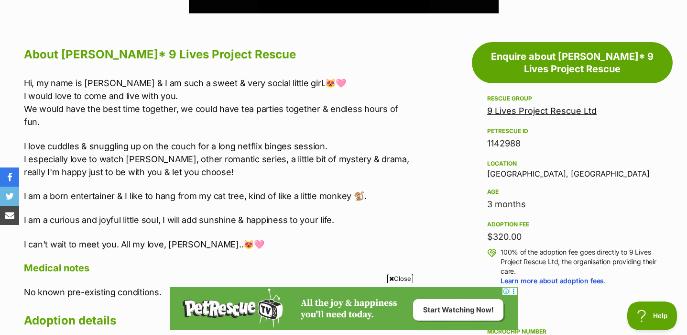
scroll to position [523, 0]
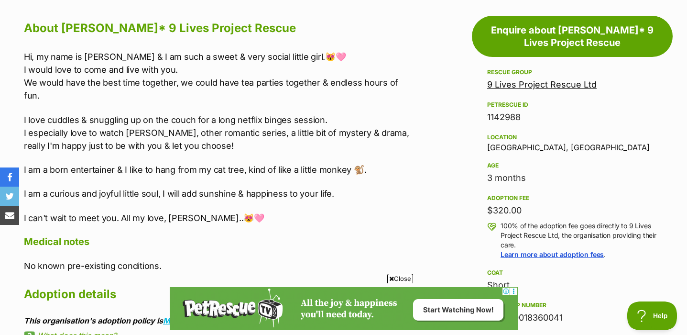
click at [271, 71] on p "Hi, my name is [PERSON_NAME] & I am such a sweet & very social little girl.😻🩷 I…" at bounding box center [216, 76] width 385 height 52
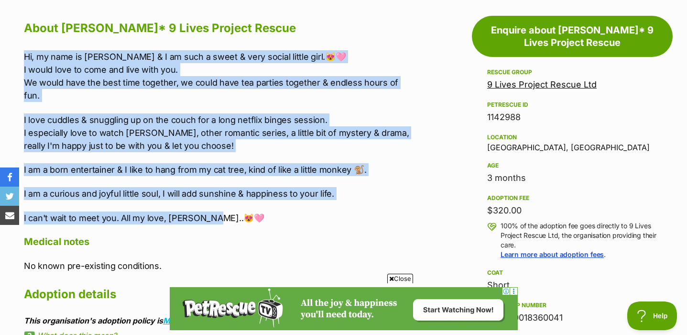
drag, startPoint x: 22, startPoint y: 51, endPoint x: 221, endPoint y: 202, distance: 249.2
click at [221, 202] on div "About [PERSON_NAME]* 9 Lives Project Rescue Hi, my name is [PERSON_NAME] & I am…" at bounding box center [211, 340] width 395 height 644
copy div "Hi, my name is [PERSON_NAME] & I am such a sweet & very social little girl.😻🩷 I…"
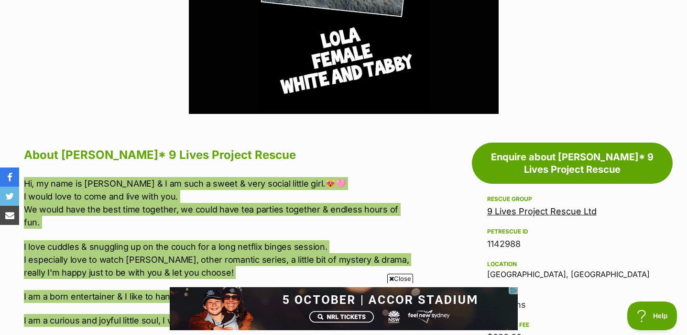
scroll to position [0, 0]
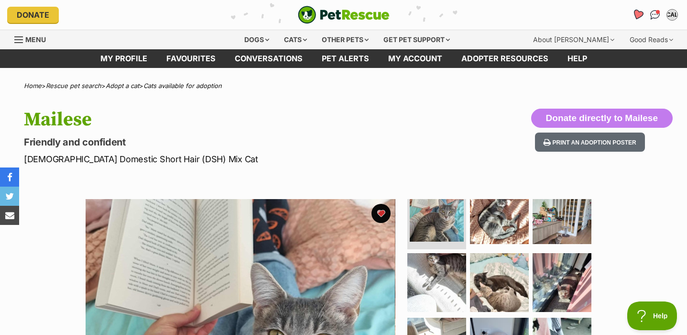
click at [641, 13] on icon "Favourites" at bounding box center [637, 14] width 11 height 11
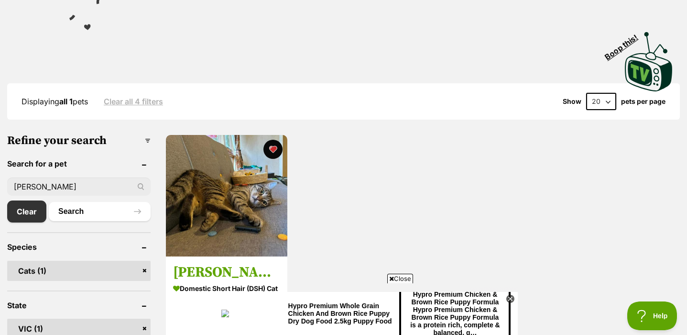
click at [77, 181] on input "[PERSON_NAME]" at bounding box center [78, 186] width 143 height 18
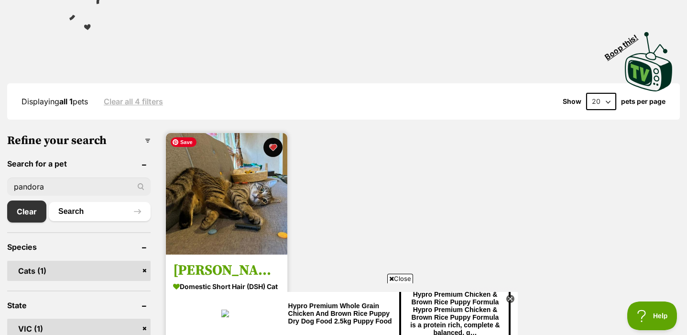
type input "pandora"
click at [49, 202] on button "Search" at bounding box center [100, 211] width 102 height 19
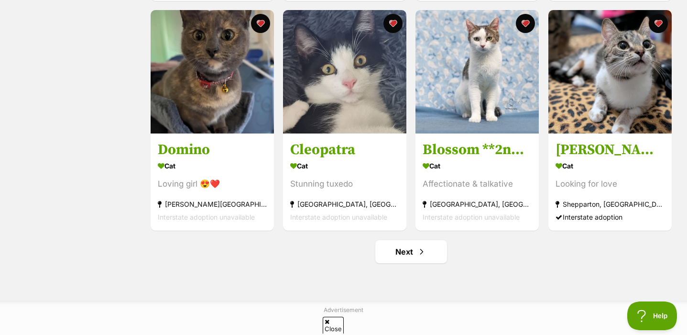
scroll to position [1185, 0]
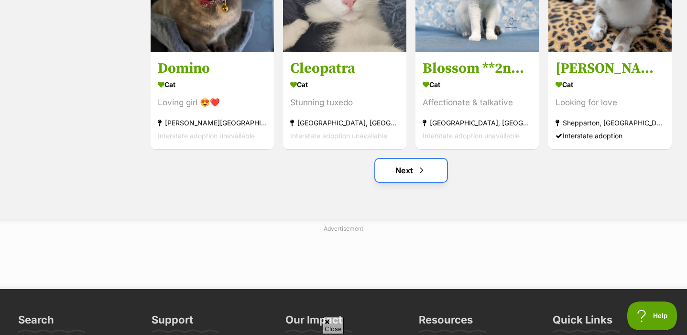
click at [412, 178] on link "Next" at bounding box center [411, 170] width 72 height 23
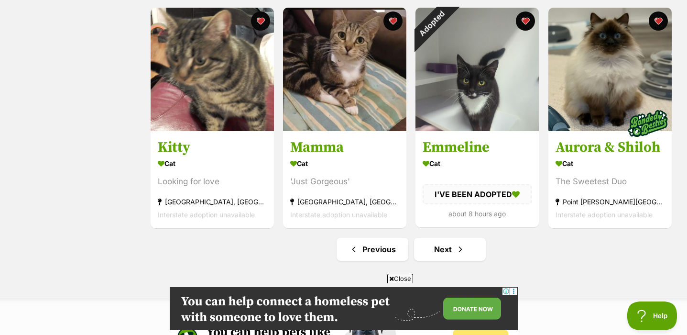
scroll to position [1108, 0]
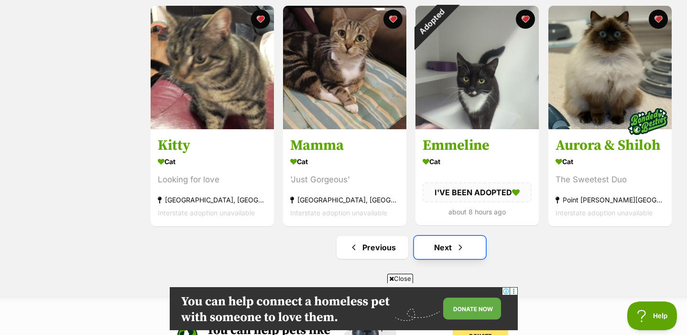
click at [437, 253] on link "Next" at bounding box center [450, 247] width 72 height 23
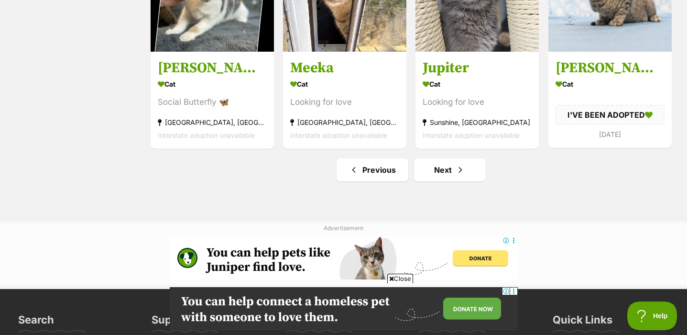
scroll to position [1197, 0]
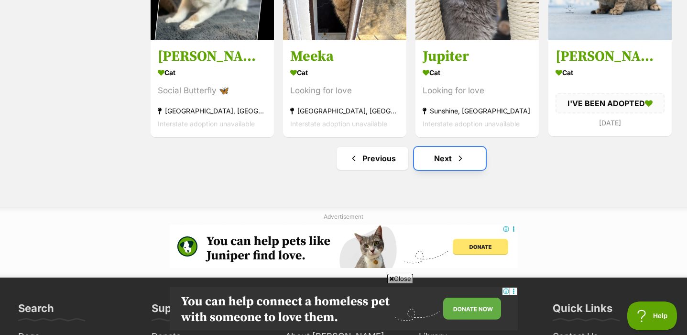
click at [445, 165] on link "Next" at bounding box center [450, 158] width 72 height 23
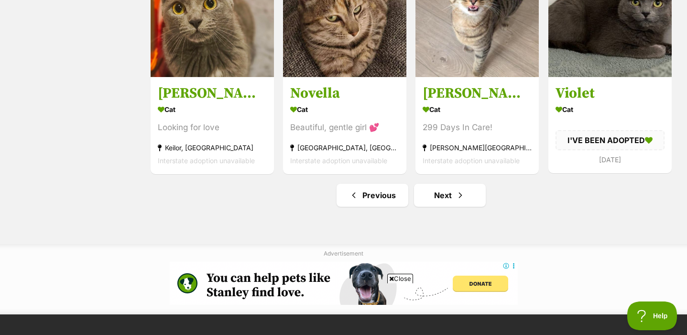
scroll to position [1160, 0]
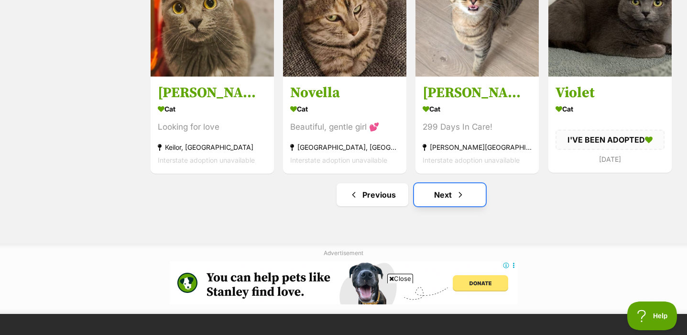
click at [436, 187] on link "Next" at bounding box center [450, 194] width 72 height 23
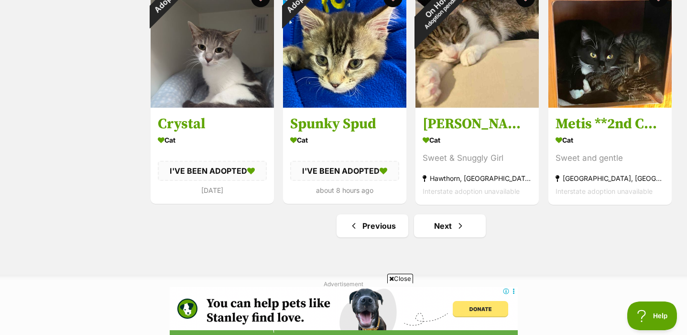
scroll to position [1133, 0]
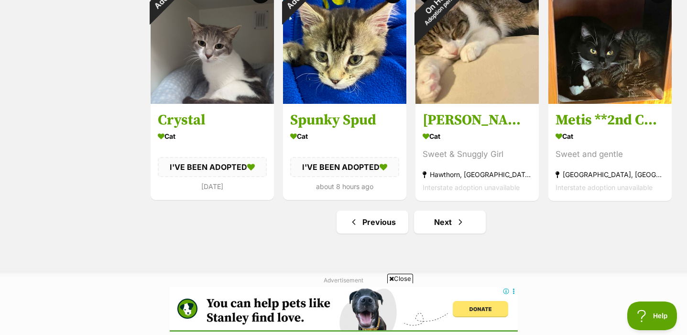
click at [458, 232] on link "Next" at bounding box center [450, 221] width 72 height 23
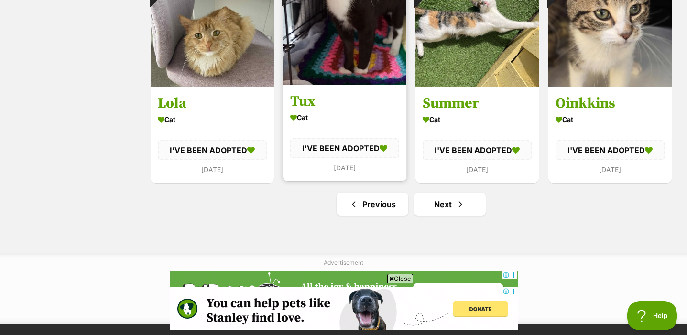
scroll to position [1151, 0]
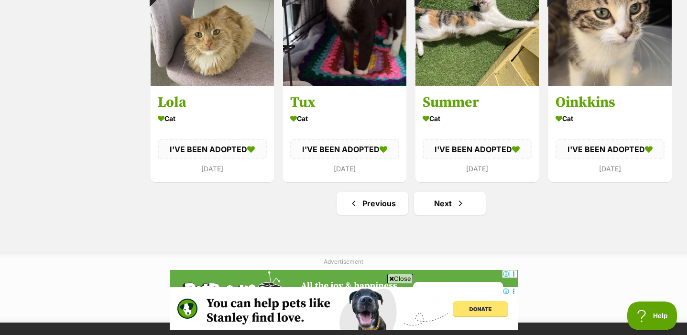
click at [457, 206] on span "Next page" at bounding box center [461, 203] width 10 height 11
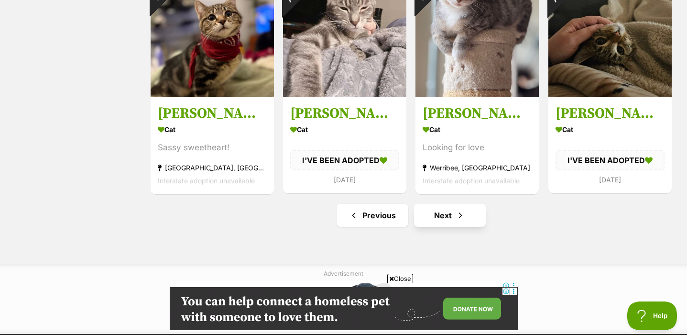
scroll to position [1139, 0]
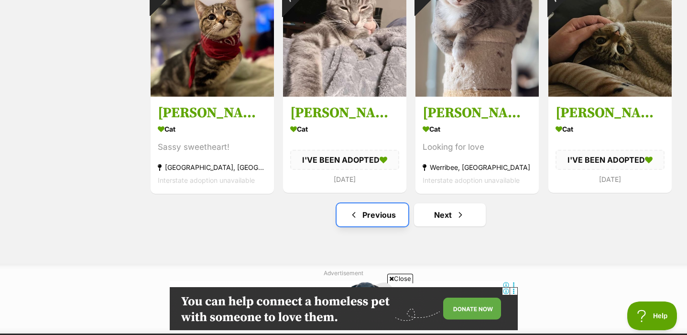
click at [378, 217] on link "Previous" at bounding box center [373, 214] width 72 height 23
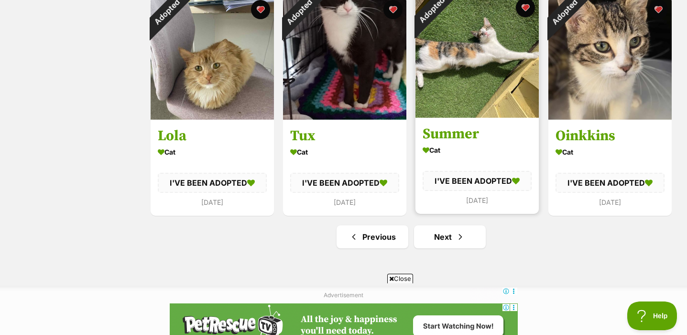
scroll to position [1123, 0]
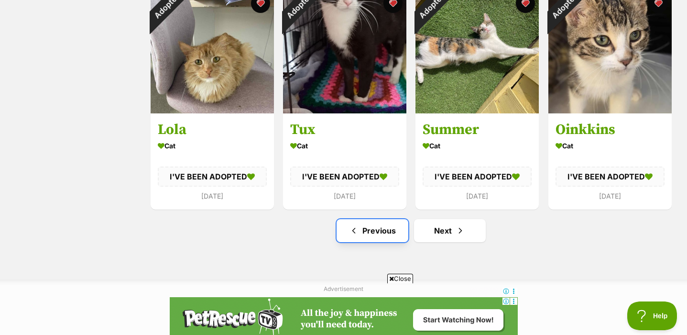
click at [372, 236] on link "Previous" at bounding box center [373, 230] width 72 height 23
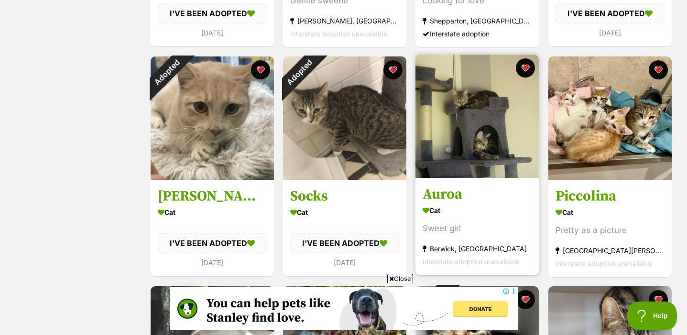
scroll to position [389, 0]
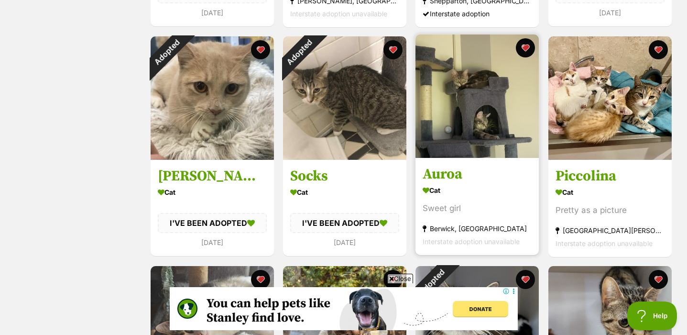
click at [508, 195] on div "Cat" at bounding box center [477, 190] width 109 height 14
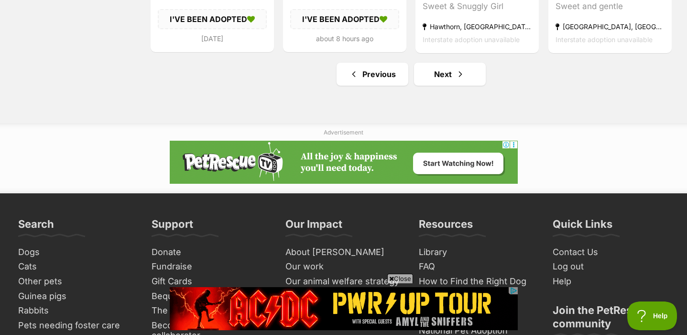
scroll to position [1276, 0]
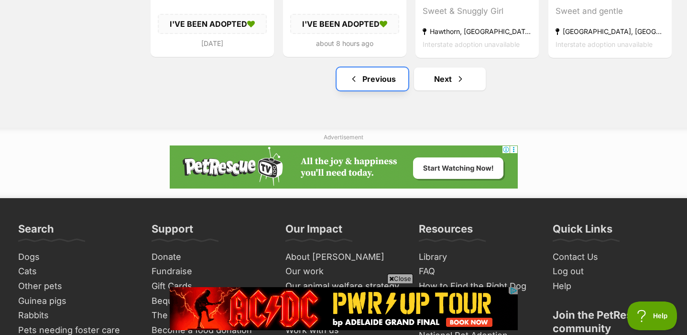
click at [387, 68] on link "Previous" at bounding box center [373, 78] width 72 height 23
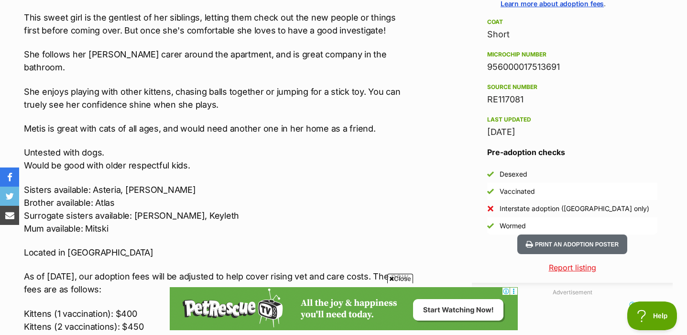
scroll to position [776, 0]
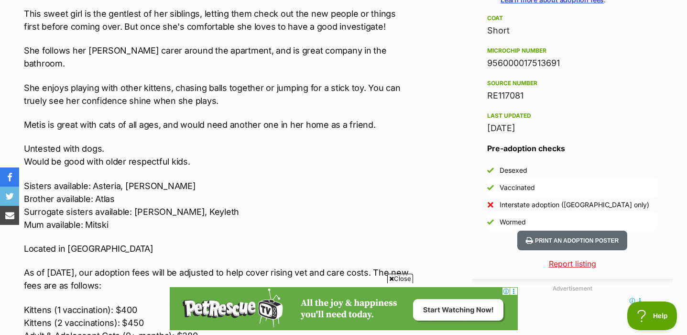
click at [352, 43] on div "Interested in Adopting? To express your interest in adopting one of 2nd Chance …" at bounding box center [216, 131] width 385 height 670
click at [214, 25] on p "This sweet girl is the gentlest of her siblings, letting them check out the new…" at bounding box center [216, 20] width 385 height 26
click at [304, 33] on p "This sweet girl is the gentlest of her siblings, letting them check out the new…" at bounding box center [216, 20] width 385 height 26
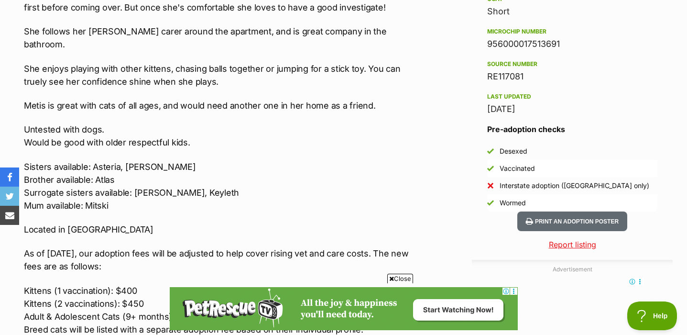
scroll to position [795, 0]
click at [326, 62] on p "She enjoys playing with other kittens, chasing balls together or jumping for a …" at bounding box center [216, 75] width 385 height 26
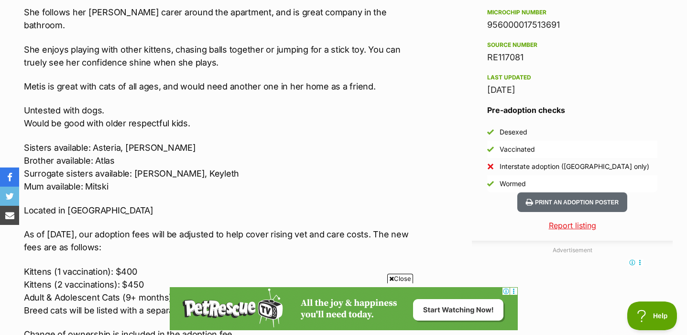
scroll to position [845, 0]
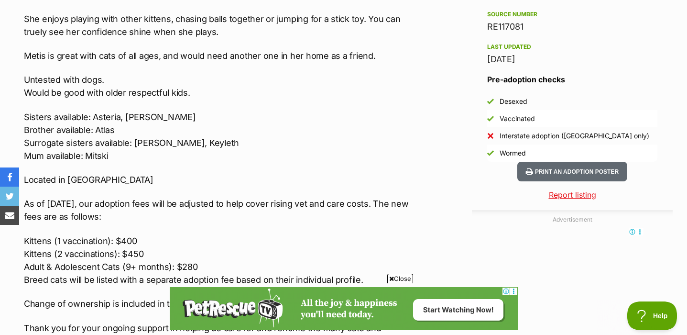
click at [209, 133] on p "Sisters available: Asteria, Rhea Brother available: Atlas Surrogate sisters ava…" at bounding box center [216, 136] width 385 height 52
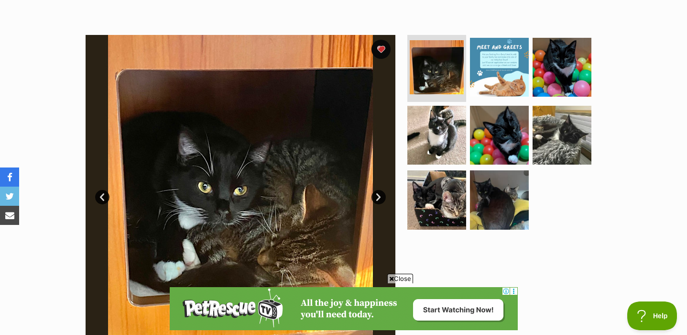
scroll to position [0, 0]
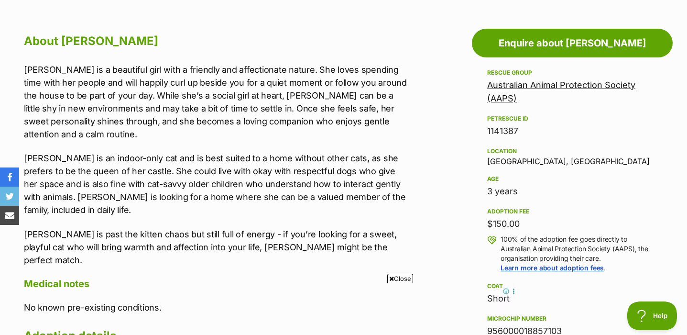
scroll to position [511, 0]
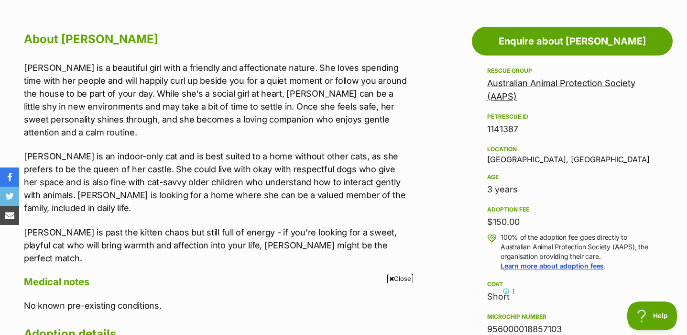
click at [326, 98] on p "[PERSON_NAME] is a beautiful girl with a friendly and affectionate nature. She …" at bounding box center [216, 99] width 385 height 77
click at [404, 106] on p "[PERSON_NAME] is a beautiful girl with a friendly and affectionate nature. She …" at bounding box center [216, 99] width 385 height 77
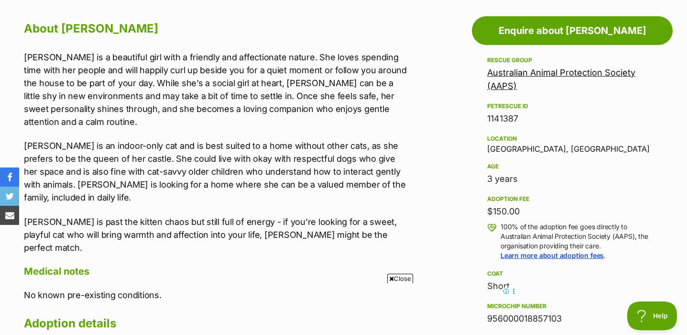
scroll to position [522, 0]
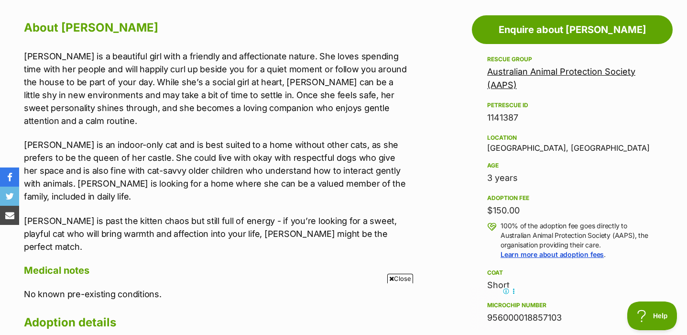
click at [341, 141] on p "[PERSON_NAME] is an indoor-only cat and is best suited to a home without other …" at bounding box center [216, 170] width 385 height 65
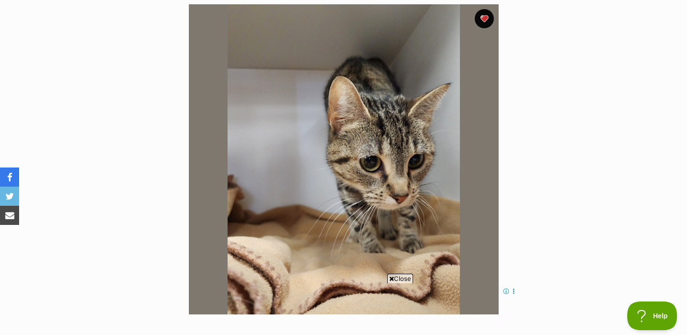
scroll to position [196, 0]
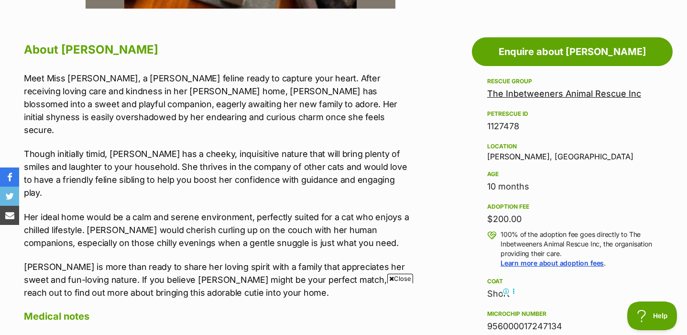
scroll to position [502, 0]
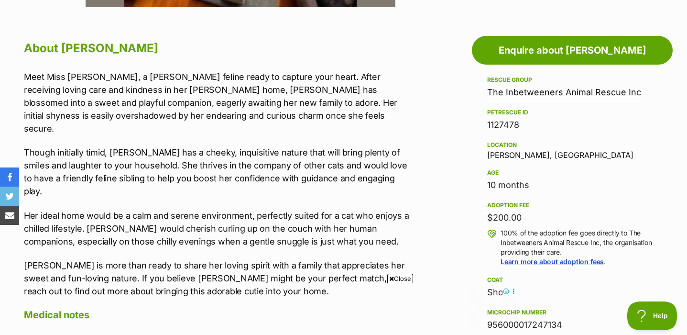
click at [277, 146] on p "Though initially timid, Frankie has a cheeky, inquisitive nature that will brin…" at bounding box center [216, 172] width 385 height 52
click at [331, 170] on p "Though initially timid, Frankie has a cheeky, inquisitive nature that will brin…" at bounding box center [216, 172] width 385 height 52
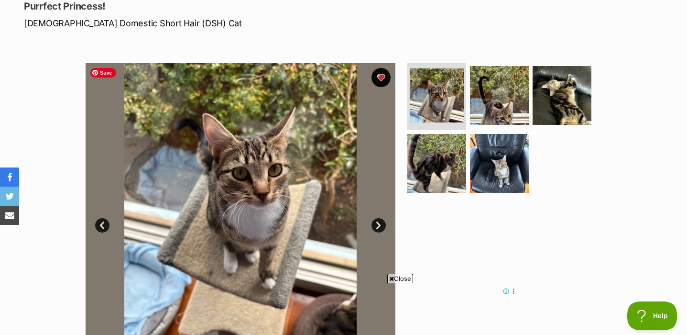
scroll to position [131, 0]
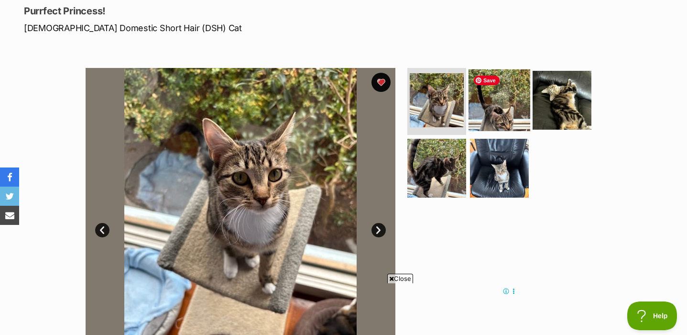
click at [493, 101] on img at bounding box center [500, 100] width 62 height 62
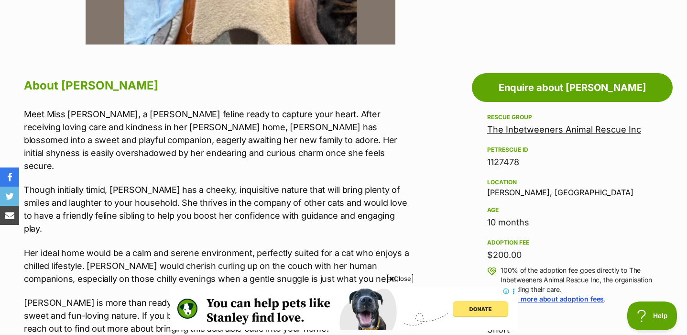
scroll to position [465, 0]
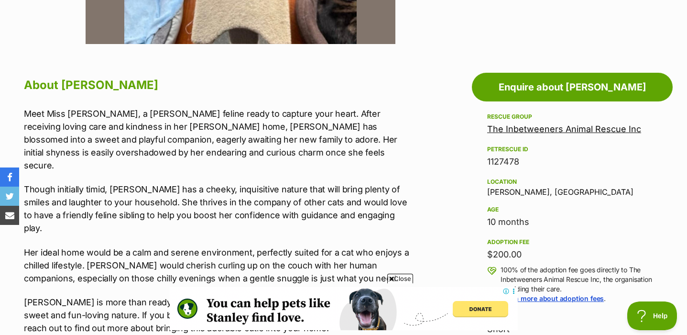
click at [174, 125] on p "Meet Miss Frankie, a darling feline ready to capture your heart. After receivin…" at bounding box center [216, 139] width 385 height 65
click at [280, 139] on p "Meet Miss Frankie, a darling feline ready to capture your heart. After receivin…" at bounding box center [216, 139] width 385 height 65
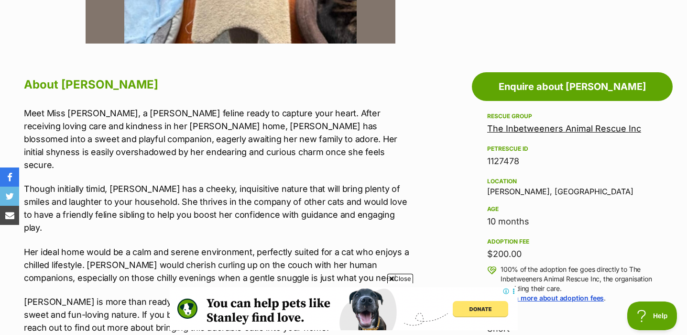
click at [98, 182] on p "Though initially timid, Frankie has a cheeky, inquisitive nature that will brin…" at bounding box center [216, 208] width 385 height 52
click at [186, 182] on p "Though initially timid, Frankie has a cheeky, inquisitive nature that will brin…" at bounding box center [216, 208] width 385 height 52
click at [132, 182] on p "Though initially timid, Frankie has a cheeky, inquisitive nature that will brin…" at bounding box center [216, 208] width 385 height 52
click at [200, 182] on p "Though initially timid, Frankie has a cheeky, inquisitive nature that will brin…" at bounding box center [216, 208] width 385 height 52
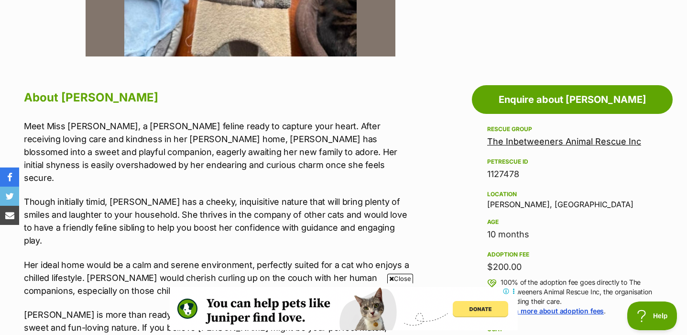
scroll to position [451, 0]
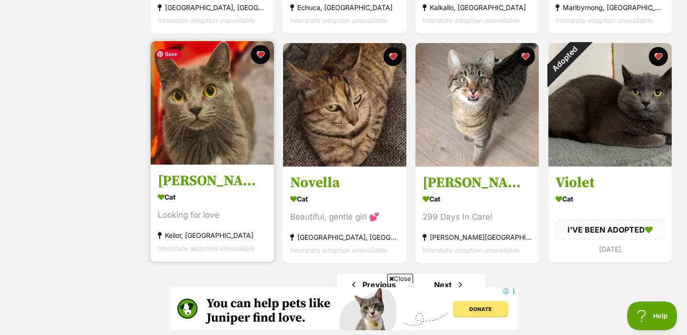
scroll to position [1116, 0]
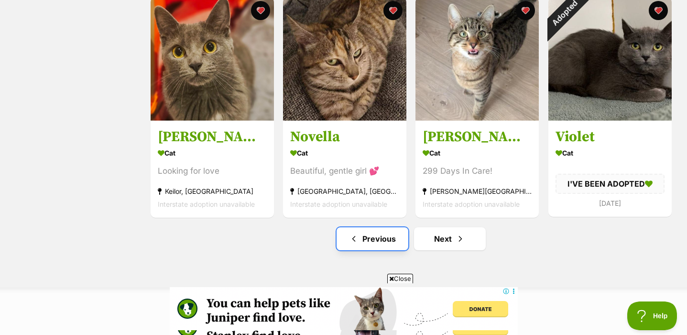
click at [390, 246] on link "Previous" at bounding box center [373, 238] width 72 height 23
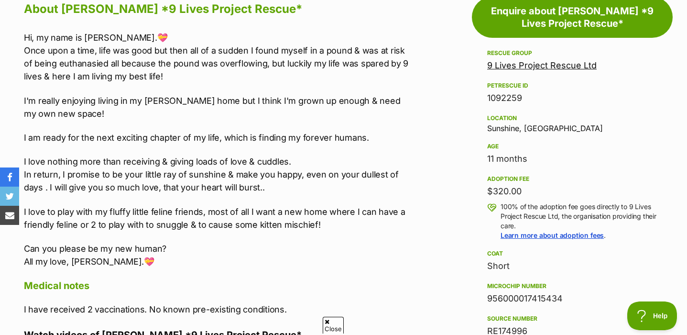
click at [343, 98] on p "I'm really enjoying living in my foster home but I think I'm grown up enough & …" at bounding box center [216, 107] width 385 height 26
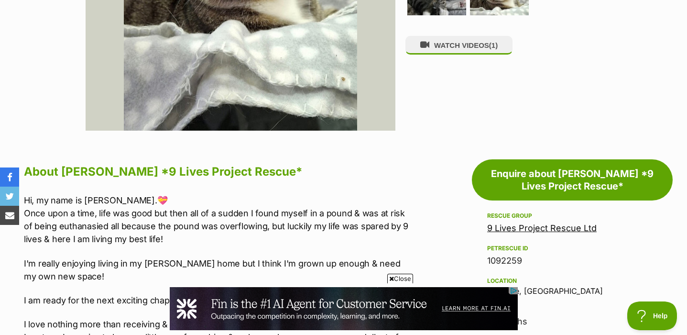
scroll to position [439, 0]
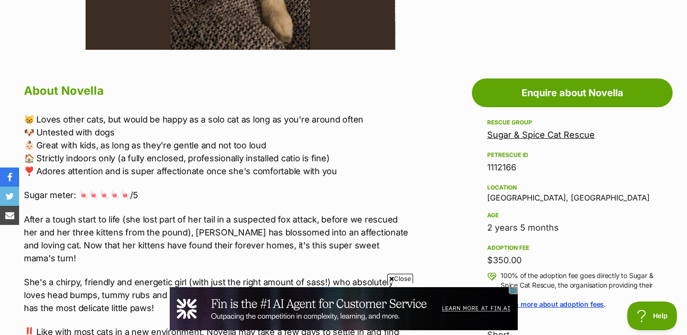
scroll to position [461, 0]
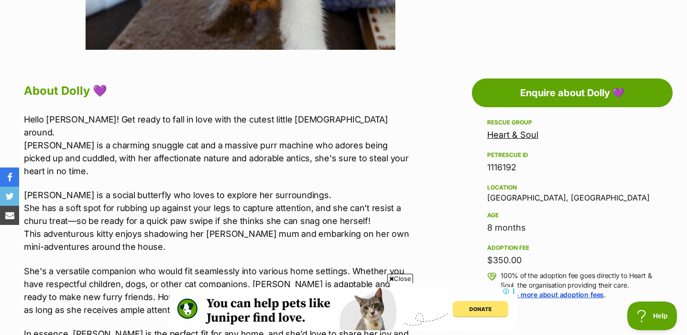
scroll to position [461, 0]
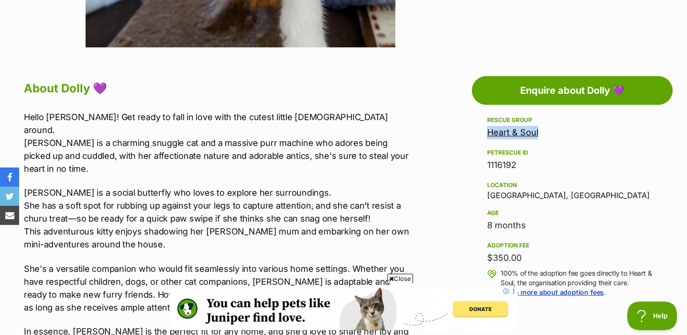
drag, startPoint x: 545, startPoint y: 131, endPoint x: 446, endPoint y: 131, distance: 98.5
copy link "Heart & Soul"
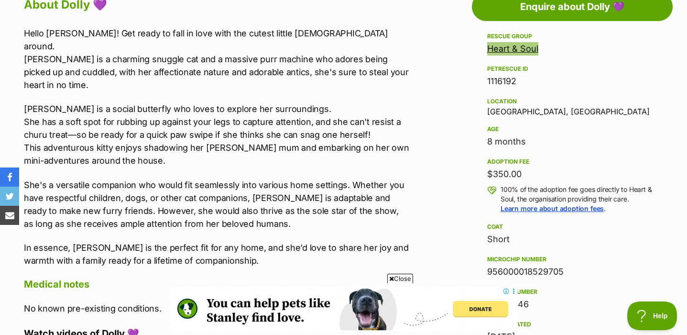
scroll to position [0, 0]
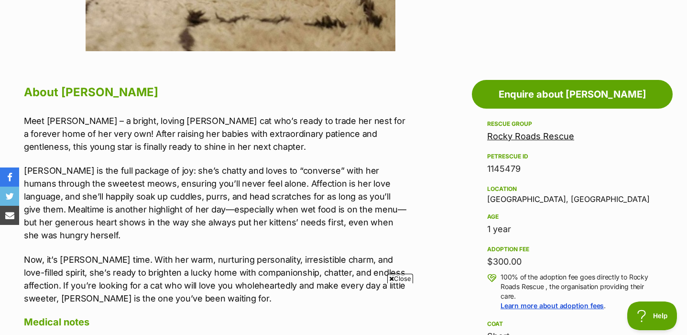
scroll to position [459, 0]
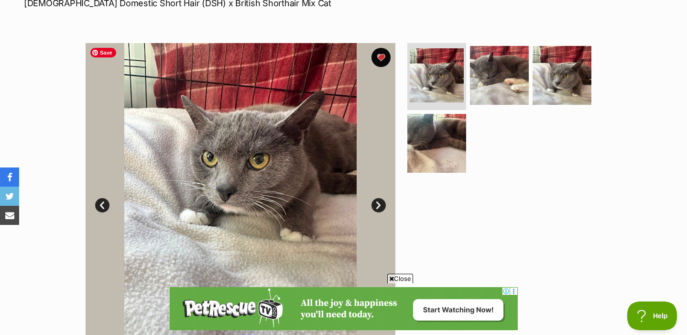
scroll to position [151, 0]
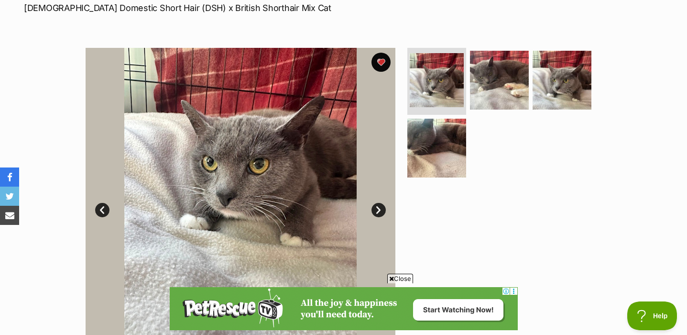
click at [512, 121] on ul at bounding box center [504, 116] width 196 height 136
click at [502, 79] on img at bounding box center [500, 80] width 62 height 62
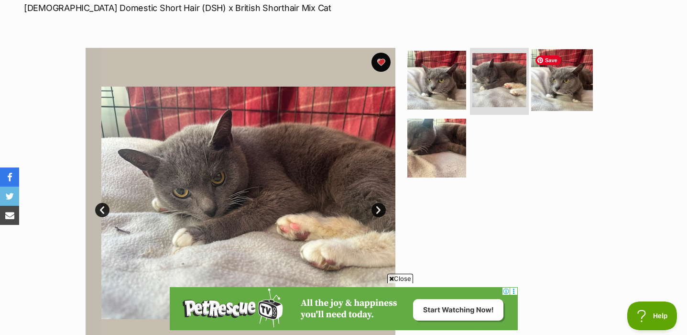
click at [549, 87] on img at bounding box center [562, 80] width 62 height 62
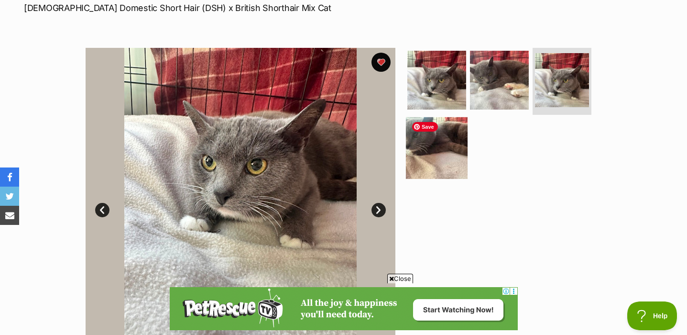
click at [438, 149] on img at bounding box center [437, 148] width 62 height 62
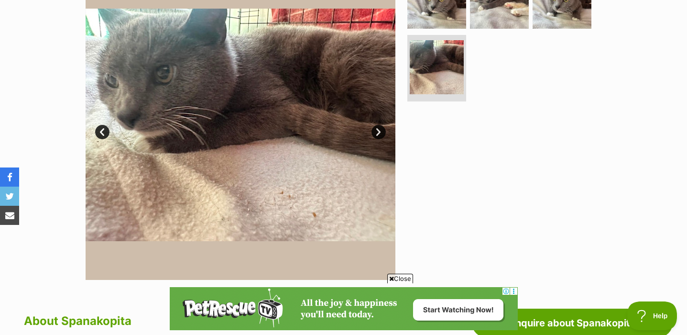
scroll to position [0, 0]
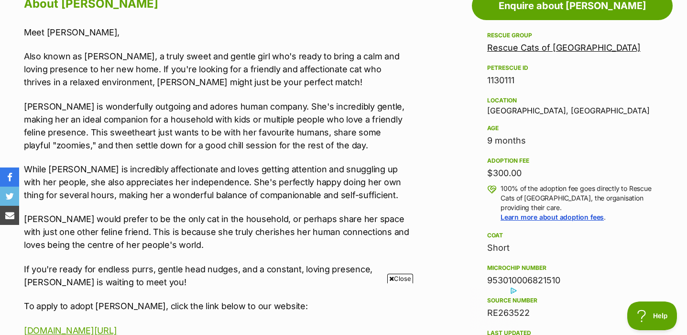
scroll to position [538, 0]
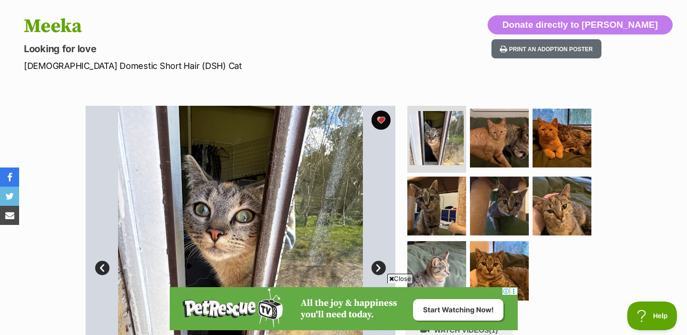
scroll to position [130, 0]
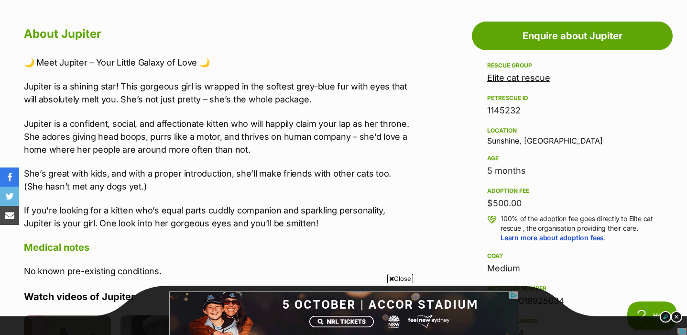
scroll to position [609, 0]
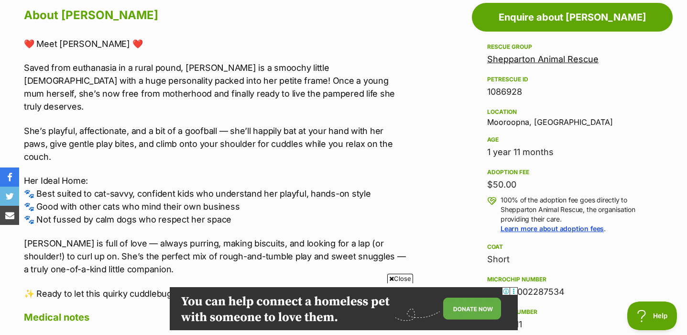
scroll to position [538, 0]
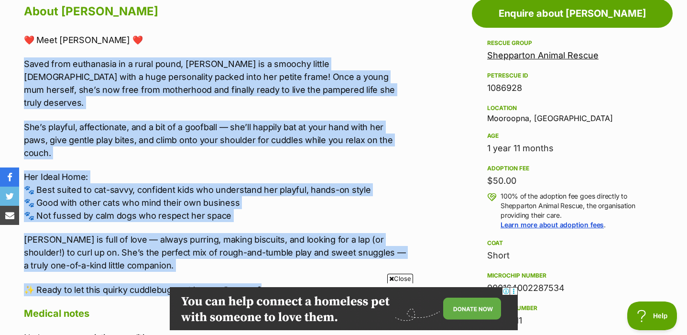
drag, startPoint x: 22, startPoint y: 62, endPoint x: 288, endPoint y: 261, distance: 332.7
copy div "Saved from euthanasia in a rural pound, [PERSON_NAME] is a smoochy little [DEMO…"
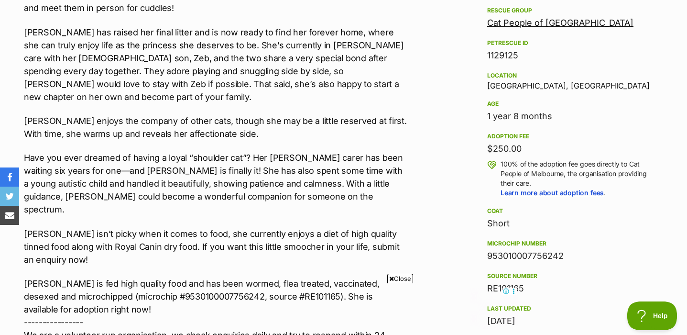
scroll to position [588, 0]
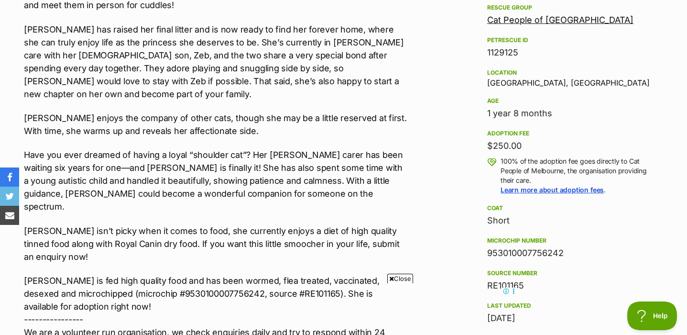
click at [372, 57] on p "[PERSON_NAME] has raised her final litter and is now ready to find her forever …" at bounding box center [216, 61] width 385 height 77
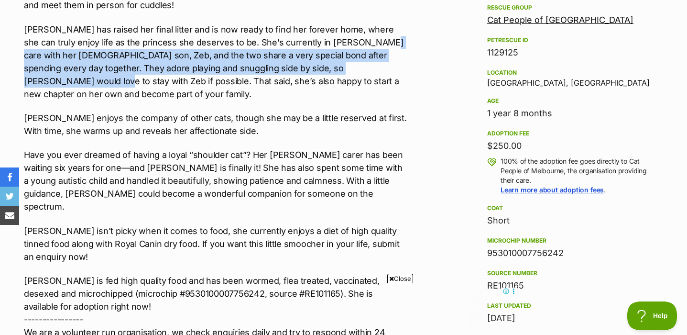
drag, startPoint x: 353, startPoint y: 40, endPoint x: 352, endPoint y: 65, distance: 25.4
click at [352, 65] on p "[PERSON_NAME] has raised her final litter and is now ready to find her forever …" at bounding box center [216, 61] width 385 height 77
copy p "[DEMOGRAPHIC_DATA] son, Zeb, and the two share a very special bond after spendi…"
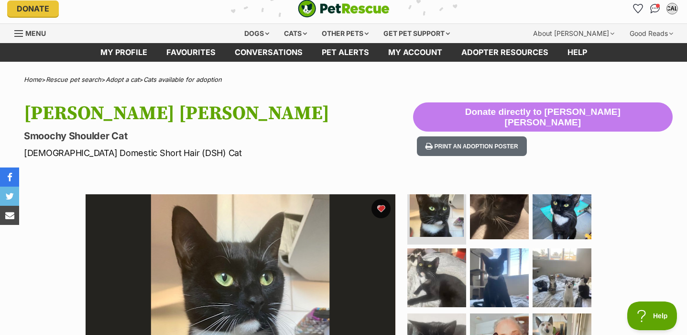
scroll to position [0, 0]
drag, startPoint x: 23, startPoint y: 134, endPoint x: 186, endPoint y: 137, distance: 162.6
click at [186, 137] on div "[PERSON_NAME] [PERSON_NAME] Smoochy Shoulder Cat [DEMOGRAPHIC_DATA] Domestic Sh…" at bounding box center [343, 131] width 687 height 58
copy p "Smoochy Shoulder Cat"
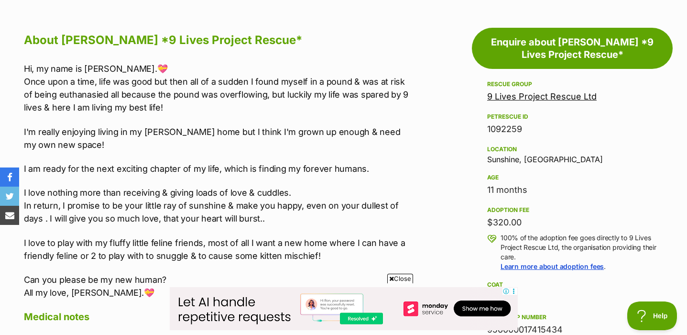
scroll to position [537, 0]
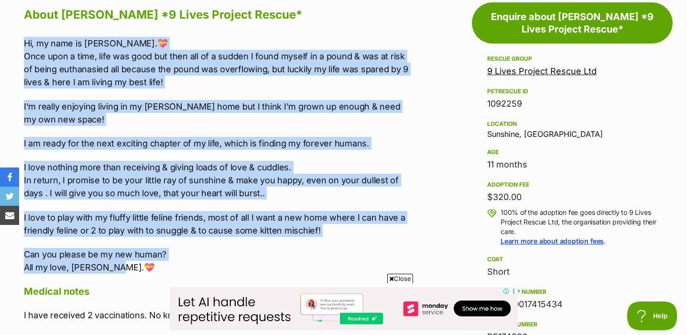
drag, startPoint x: 24, startPoint y: 41, endPoint x: 117, endPoint y: 266, distance: 243.6
click at [117, 266] on div "Hi, my name is Tabitha.💝 Once upon a time, life was good but then all of a sudd…" at bounding box center [216, 155] width 385 height 237
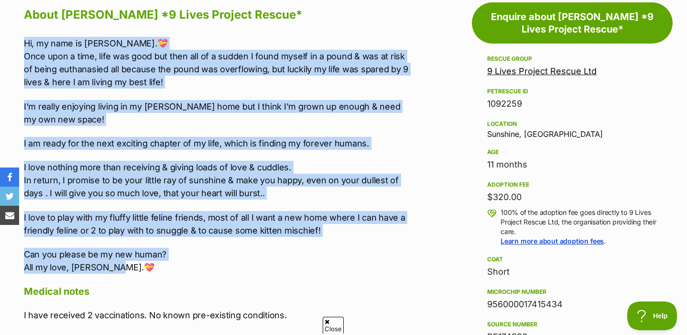
copy div "Hi, my name is Tabitha.💝 Once upon a time, life was good but then all of a sudd…"
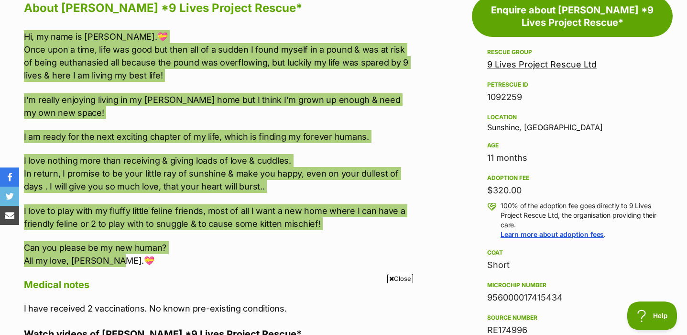
scroll to position [0, 0]
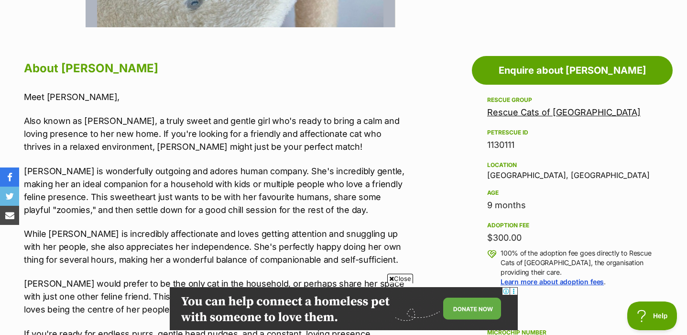
click at [601, 141] on div "1130111" at bounding box center [572, 144] width 170 height 13
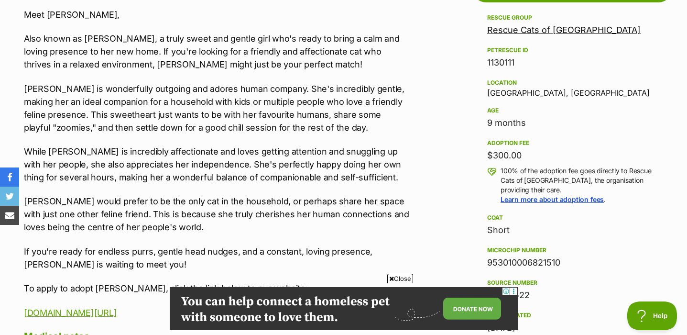
scroll to position [563, 0]
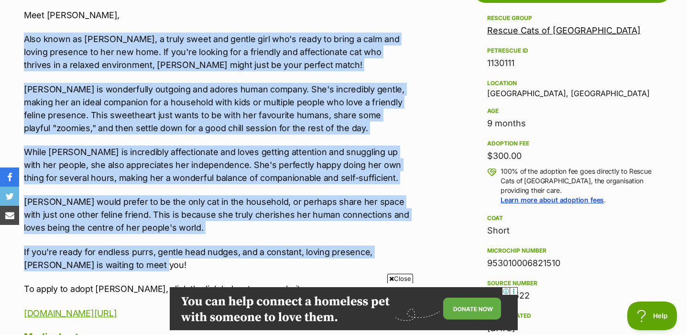
drag, startPoint x: 22, startPoint y: 40, endPoint x: 235, endPoint y: 266, distance: 310.6
copy div "Also known as [PERSON_NAME], a truly sweet and gentle girl who's ready to bring…"
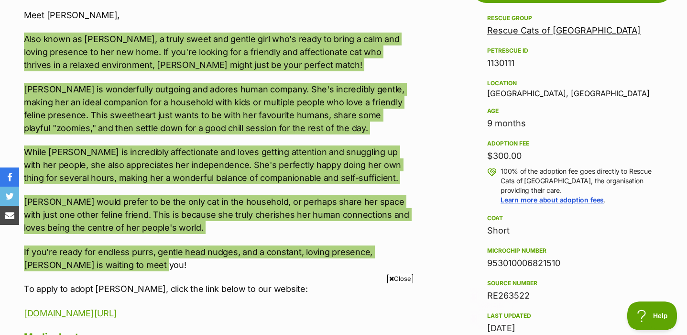
scroll to position [0, 0]
